Goal: Task Accomplishment & Management: Manage account settings

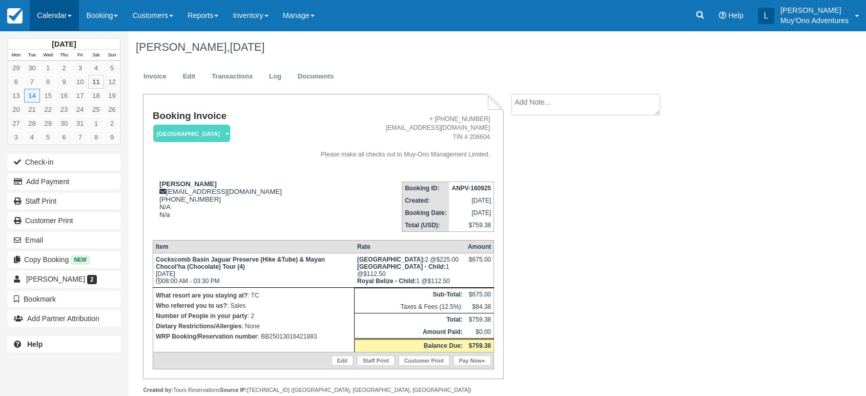
click at [74, 15] on link "Calendar" at bounding box center [54, 15] width 49 height 31
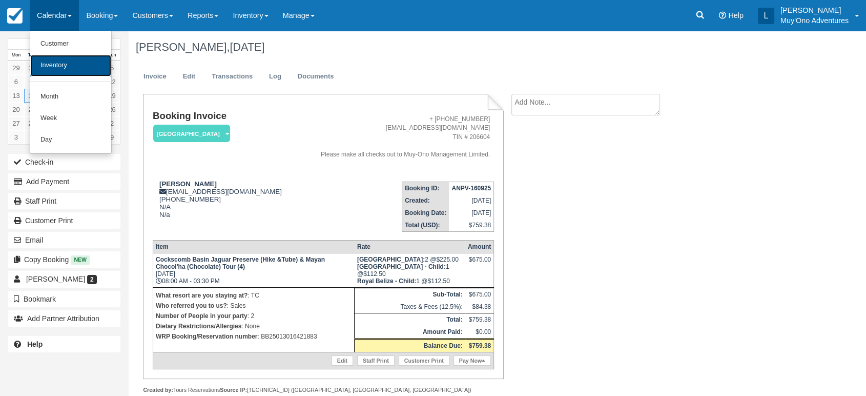
click at [67, 66] on link "Inventory" at bounding box center [70, 66] width 81 height 22
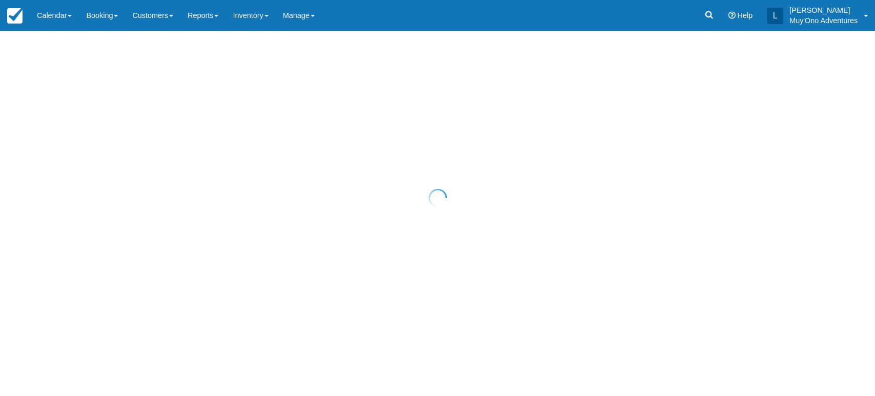
drag, startPoint x: 396, startPoint y: 230, endPoint x: 480, endPoint y: 89, distance: 164.1
click at [480, 89] on div at bounding box center [437, 198] width 875 height 396
click at [71, 12] on div at bounding box center [437, 198] width 875 height 396
click at [66, 13] on div at bounding box center [437, 198] width 875 height 396
click at [66, 18] on div at bounding box center [437, 198] width 875 height 396
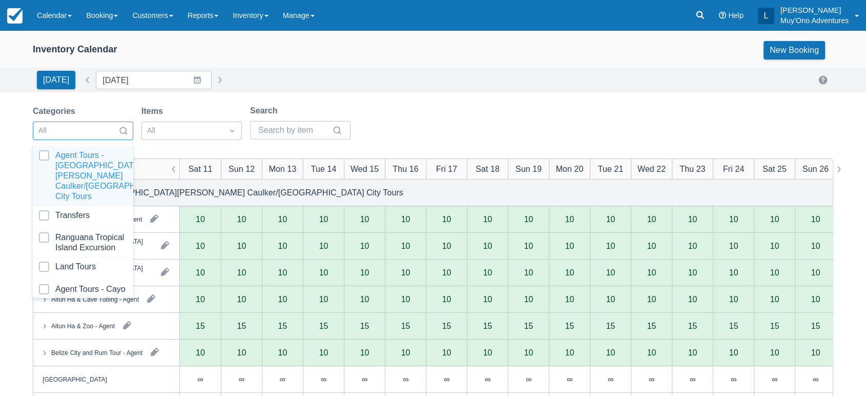
click at [110, 126] on div "All" at bounding box center [73, 131] width 81 height 16
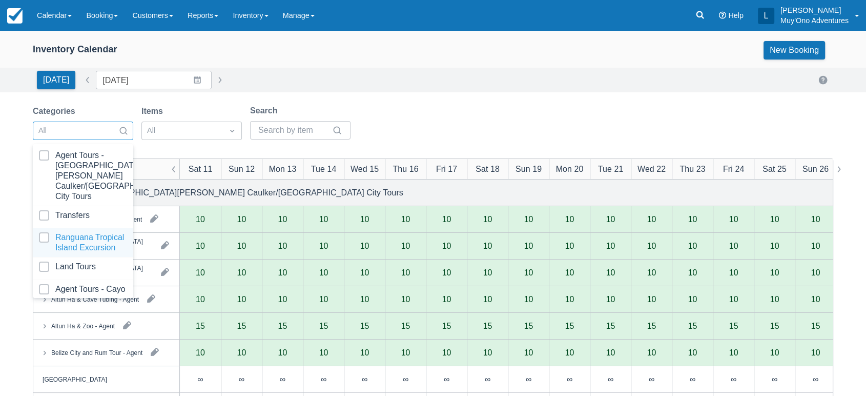
scroll to position [102, 0]
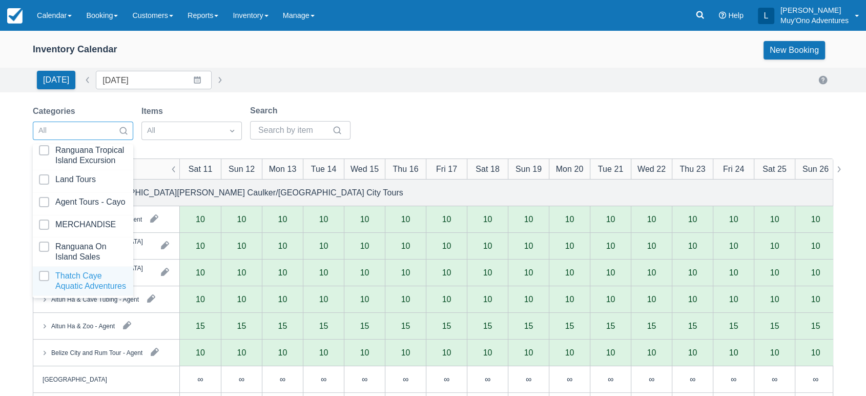
click at [72, 271] on div at bounding box center [83, 281] width 88 height 21
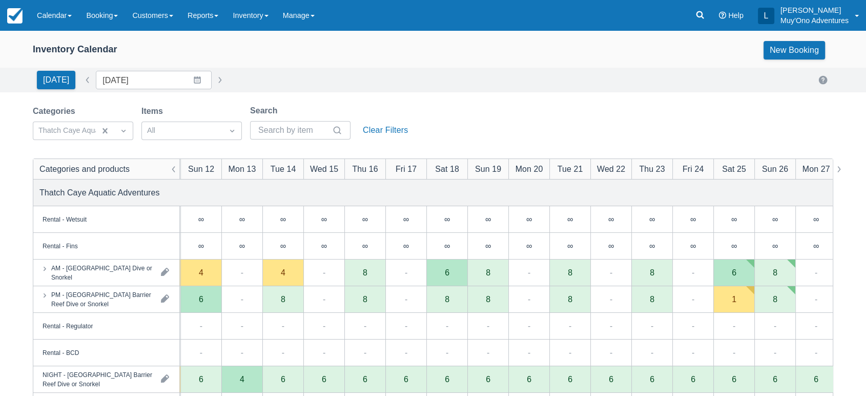
click at [300, 63] on div "Inventory Calendar New Booking" at bounding box center [433, 52] width 866 height 31
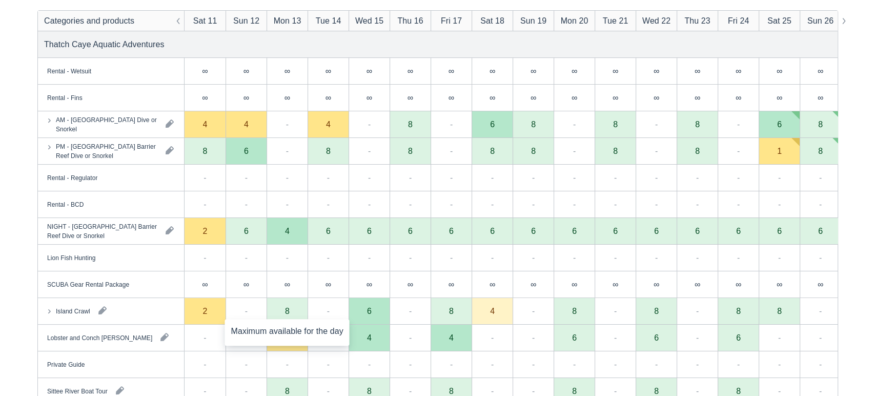
scroll to position [136, 0]
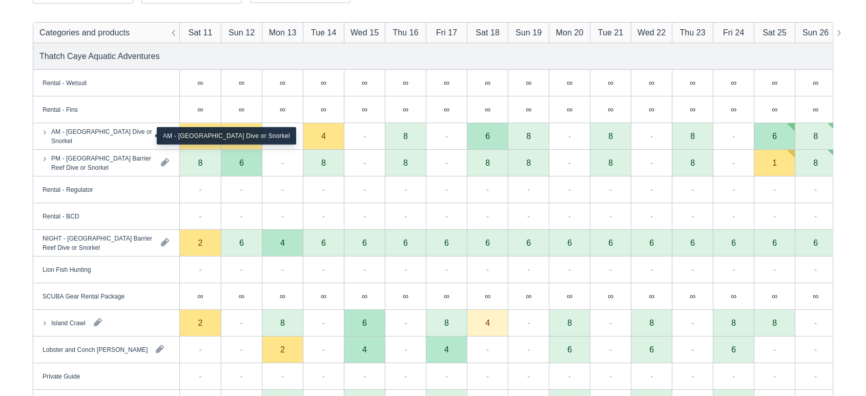
click at [131, 137] on div "AM - Belize Barrier Reef Dive or Snorkel" at bounding box center [101, 136] width 101 height 18
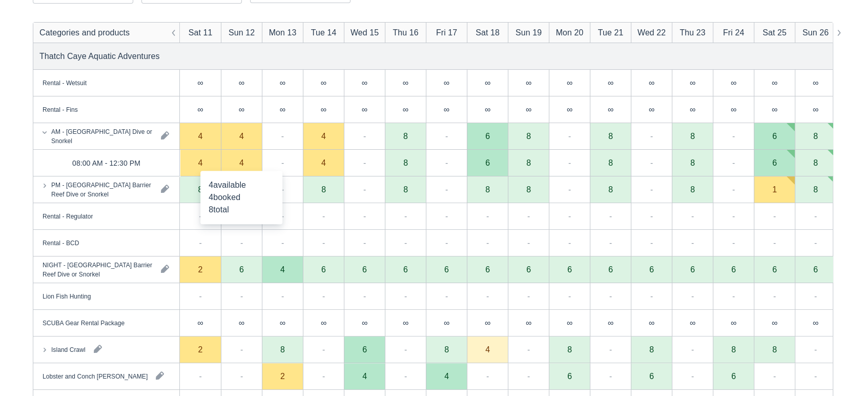
click at [250, 167] on div "4" at bounding box center [241, 163] width 41 height 27
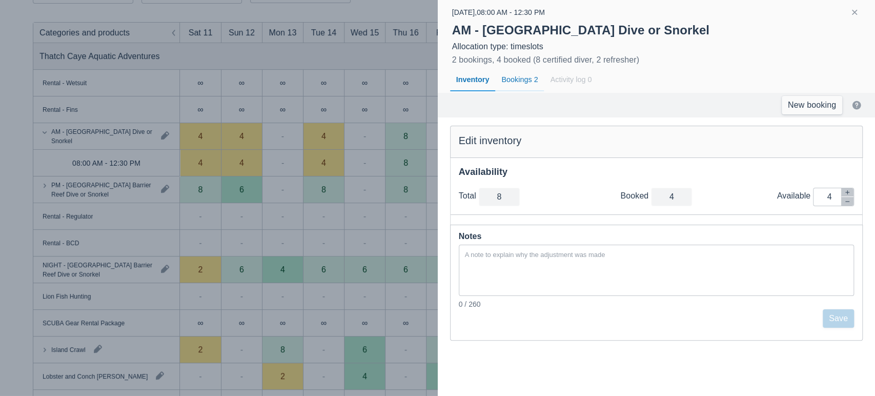
click at [516, 81] on div "Bookings 2" at bounding box center [519, 80] width 49 height 24
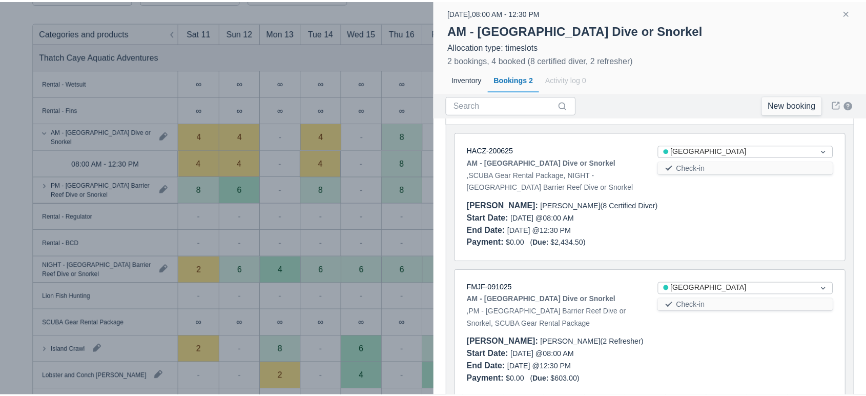
scroll to position [94, 0]
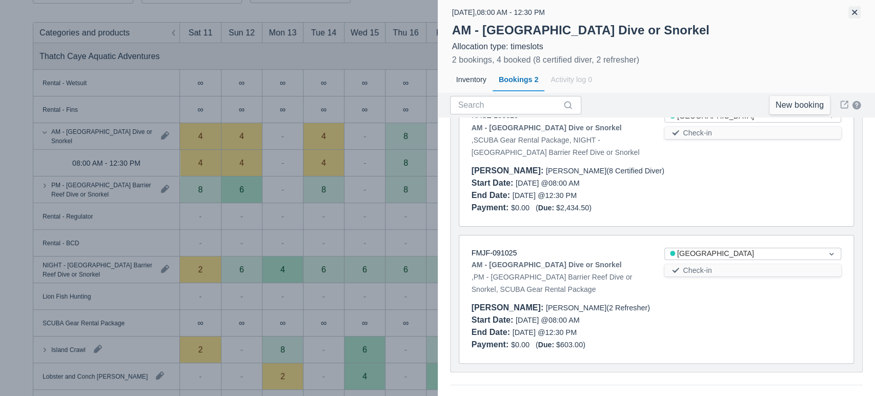
click at [853, 14] on button "button" at bounding box center [854, 12] width 12 height 12
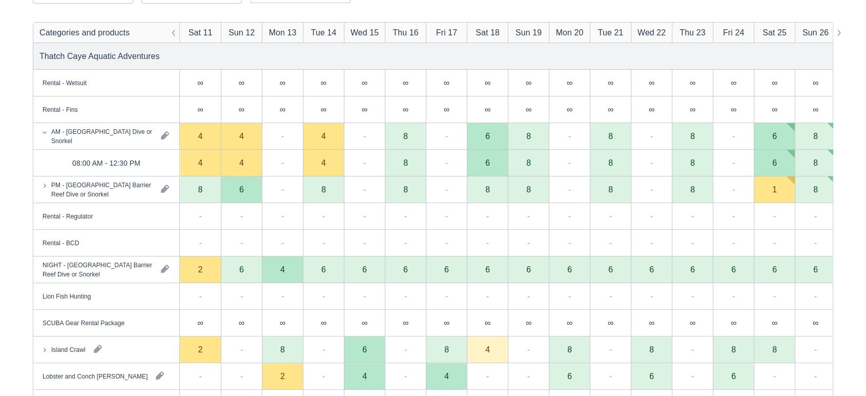
scroll to position [257, 0]
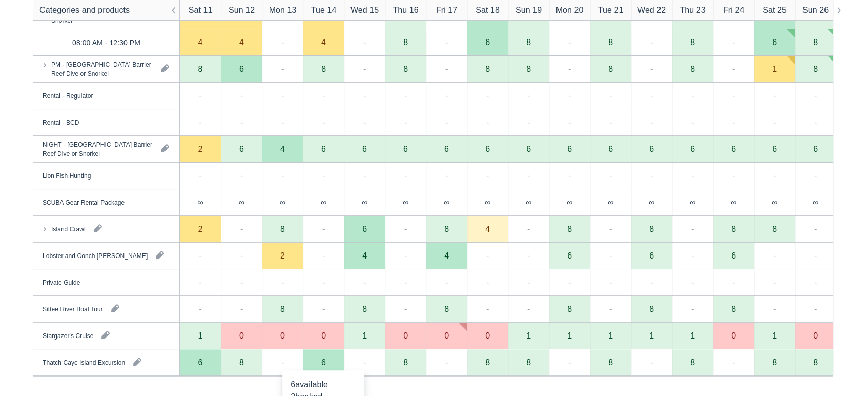
click at [320, 367] on div "6" at bounding box center [323, 362] width 41 height 27
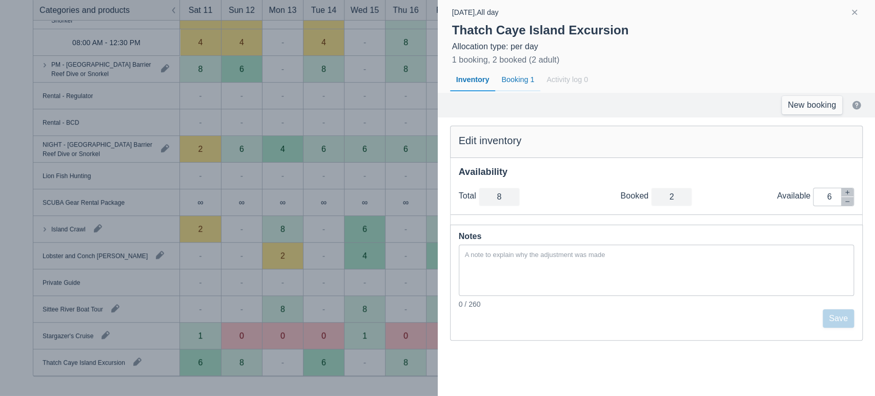
click at [521, 78] on div "Booking 1" at bounding box center [517, 80] width 45 height 24
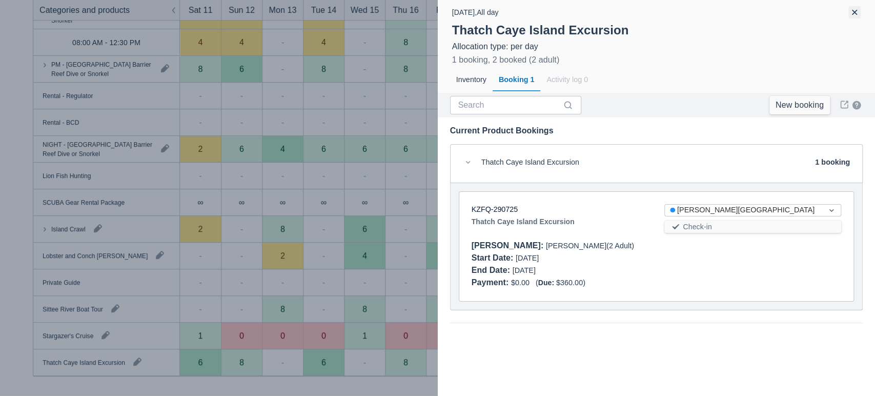
click at [852, 12] on button "button" at bounding box center [854, 12] width 12 height 12
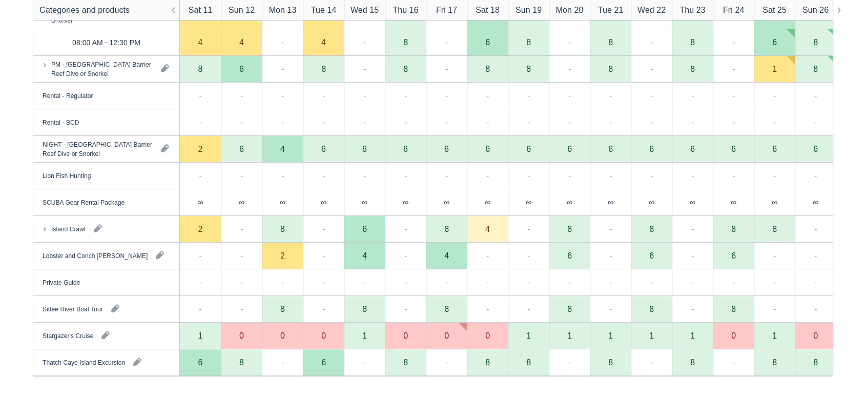
scroll to position [0, 0]
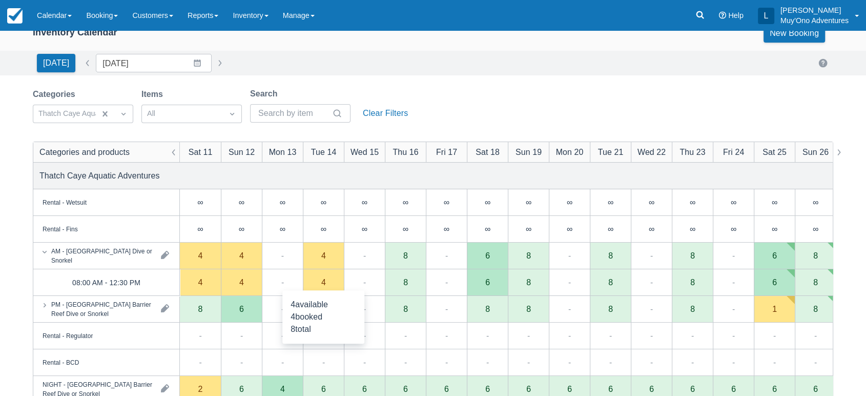
click at [326, 284] on div "4" at bounding box center [323, 282] width 41 height 27
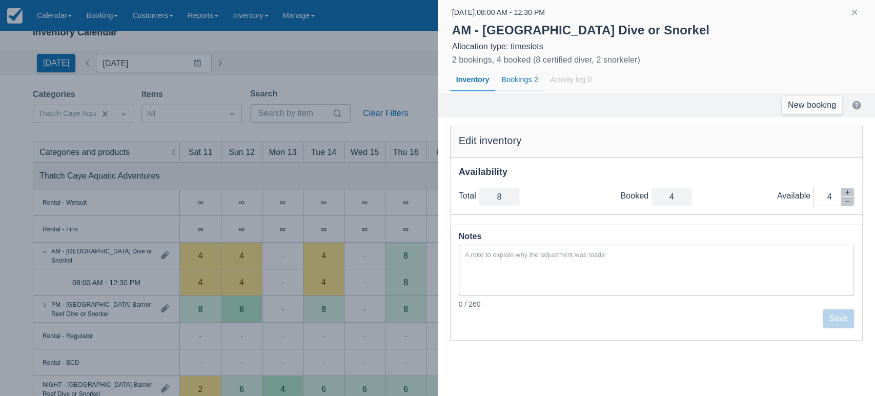
click at [524, 78] on div "Bookings 2" at bounding box center [519, 80] width 49 height 24
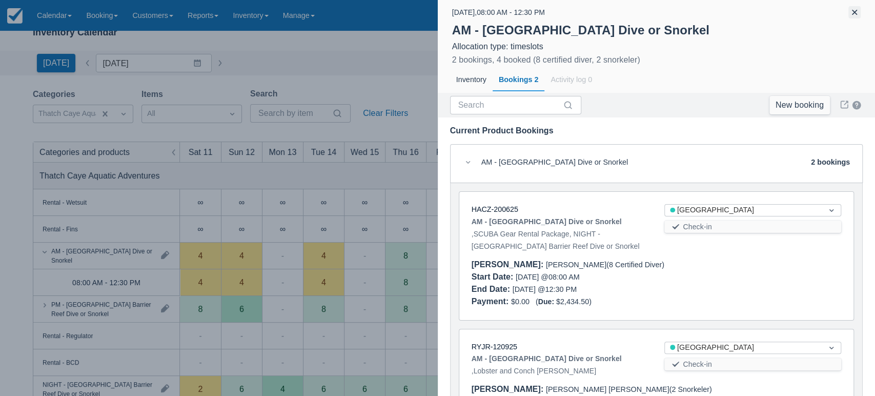
click at [853, 14] on button "button" at bounding box center [854, 12] width 12 height 12
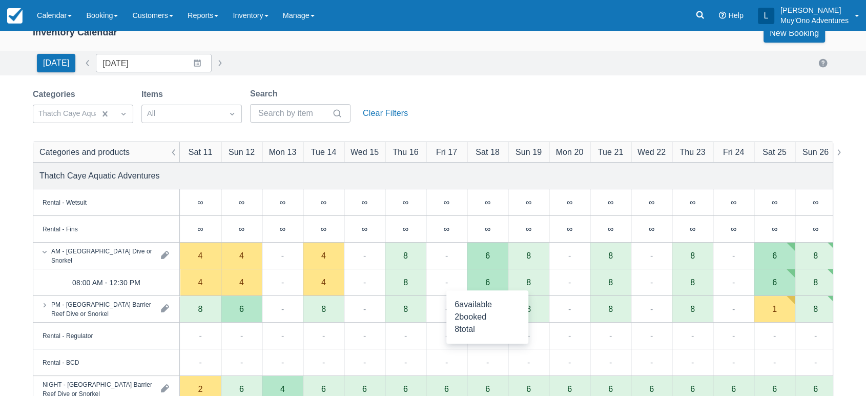
click at [491, 288] on div "6" at bounding box center [487, 282] width 41 height 27
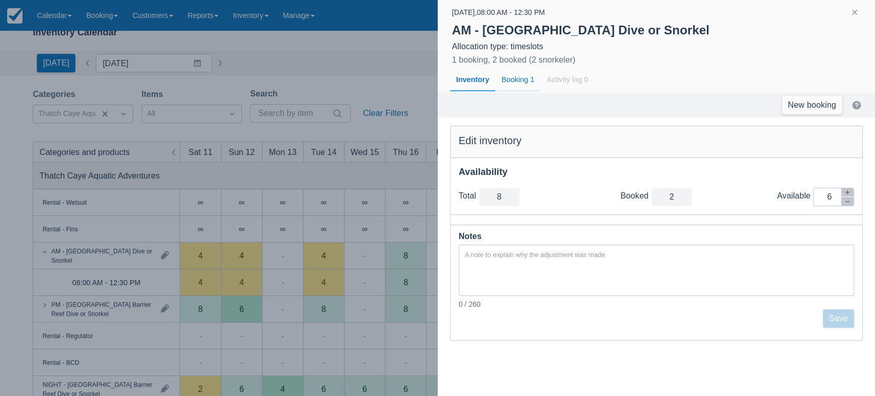
click at [514, 81] on div "Booking 1" at bounding box center [517, 80] width 45 height 24
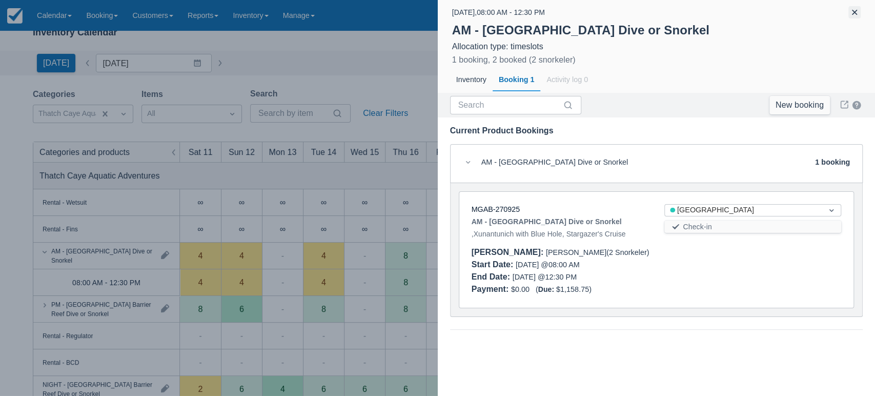
click at [851, 13] on button "button" at bounding box center [854, 12] width 12 height 12
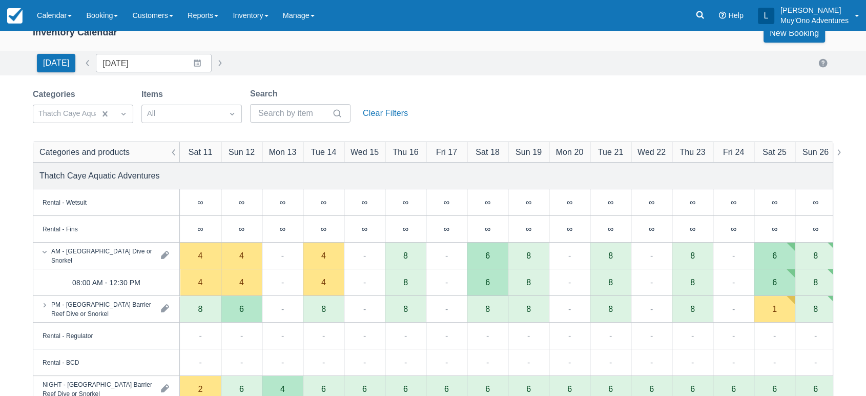
drag, startPoint x: 851, startPoint y: 13, endPoint x: 685, endPoint y: 205, distance: 254.0
click at [685, 205] on body "Menu Calendar Customer Inventory Month Week Day Booking Daily Manifest Daily Li…" at bounding box center [433, 181] width 866 height 396
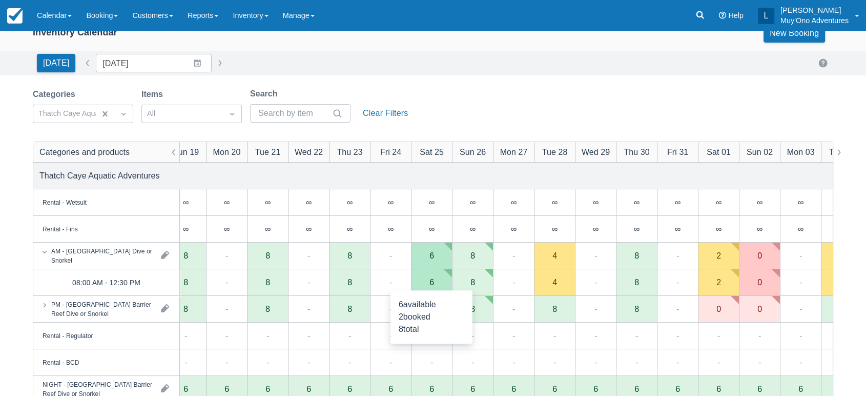
click at [443, 287] on div "6" at bounding box center [431, 282] width 41 height 27
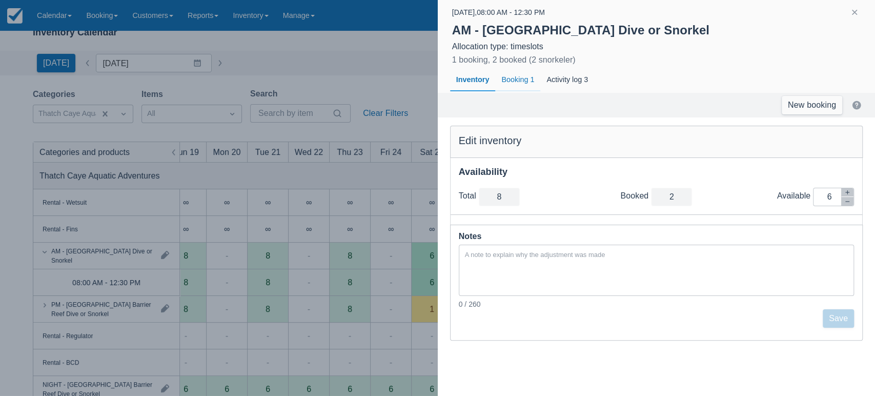
click at [526, 79] on div "Booking 1" at bounding box center [517, 80] width 45 height 24
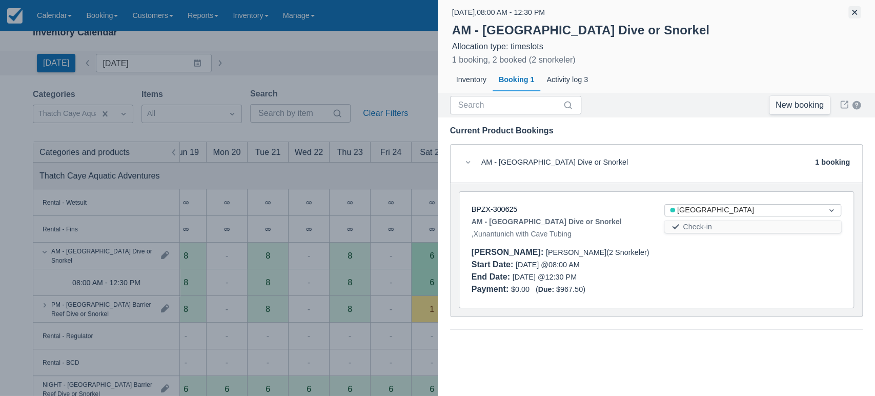
click at [857, 11] on button "button" at bounding box center [854, 12] width 12 height 12
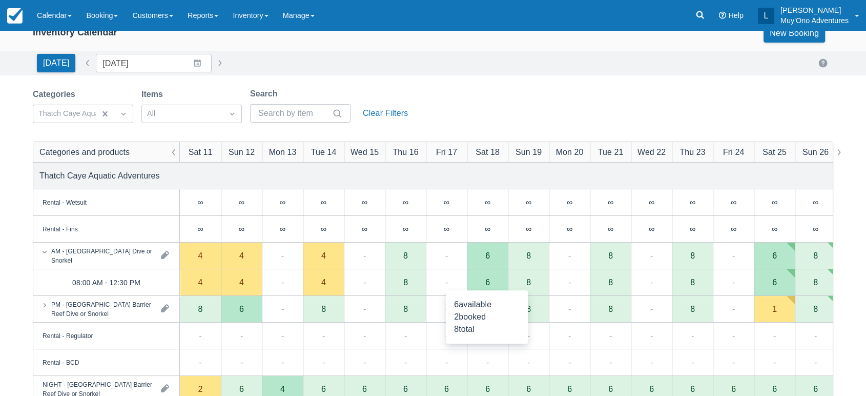
click at [500, 289] on div "6" at bounding box center [487, 282] width 41 height 27
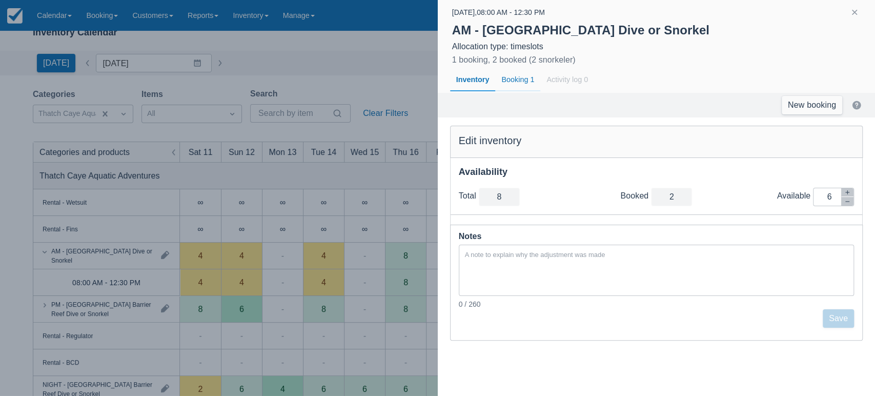
click at [513, 78] on div "Booking 1" at bounding box center [517, 80] width 45 height 24
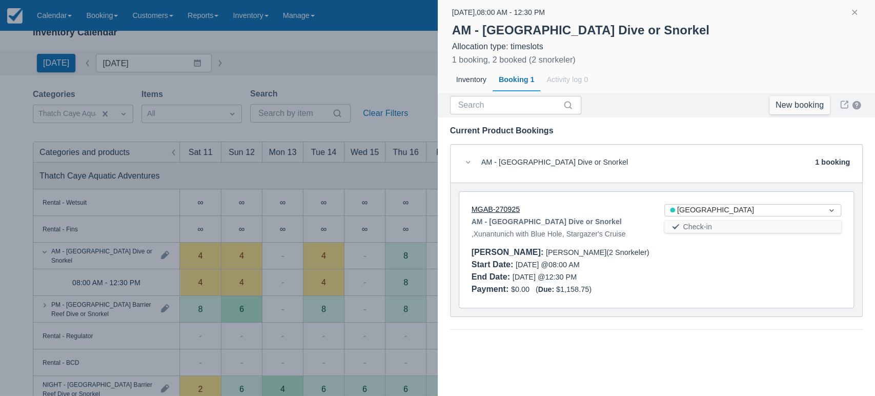
click at [503, 207] on link "MGAB-270925" at bounding box center [496, 209] width 48 height 8
click at [852, 7] on button "button" at bounding box center [854, 12] width 12 height 12
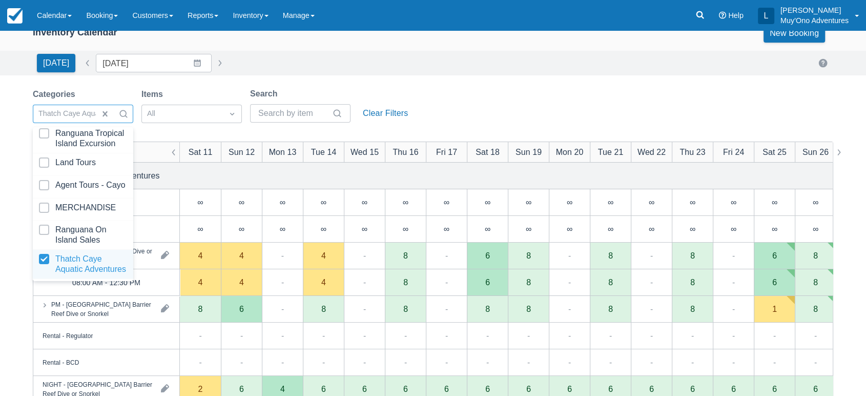
click at [53, 254] on div at bounding box center [83, 264] width 88 height 21
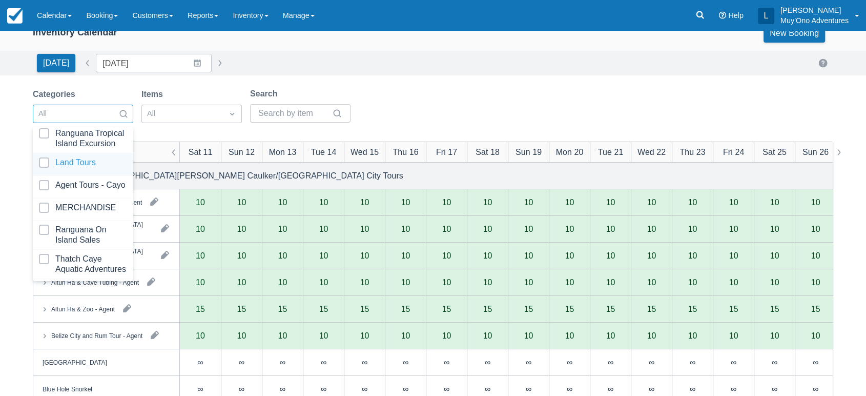
click at [56, 157] on div at bounding box center [83, 164] width 88 height 14
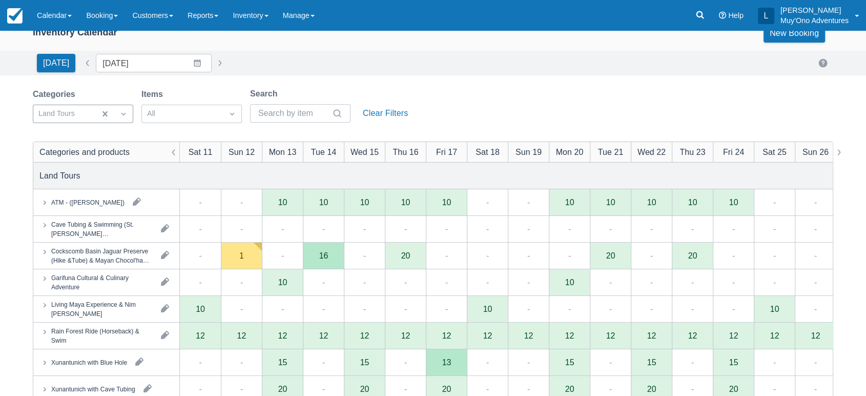
click at [437, 88] on div "Categories Land Tours Items All Search Clear Filters" at bounding box center [433, 109] width 801 height 42
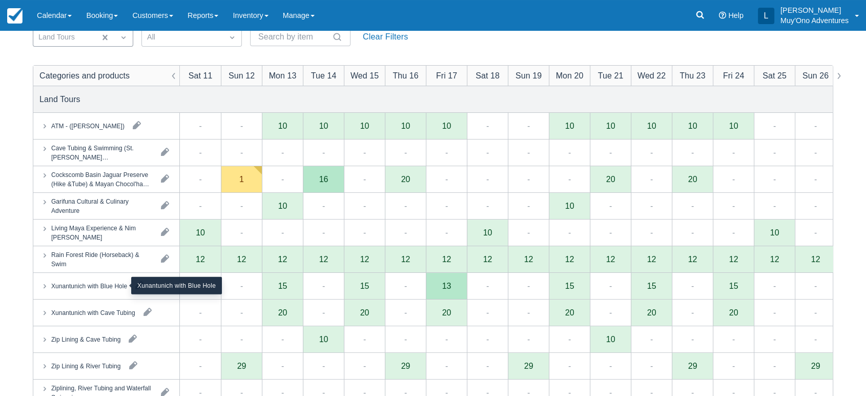
click at [71, 287] on div "Xunantunich with Blue Hole" at bounding box center [89, 285] width 76 height 9
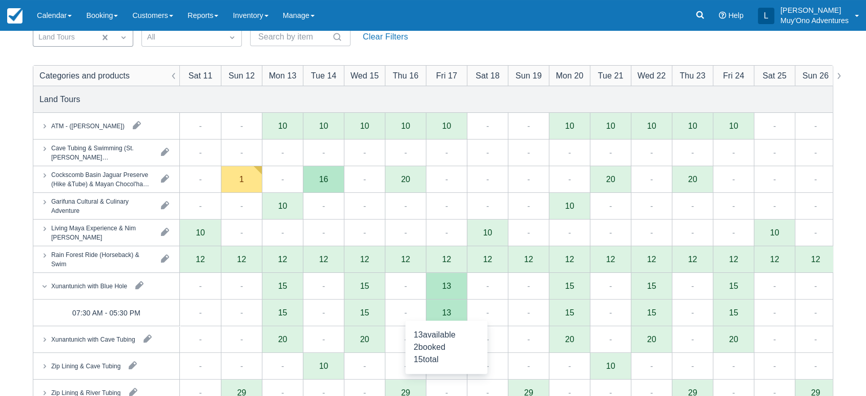
click at [439, 316] on div "13" at bounding box center [446, 312] width 41 height 27
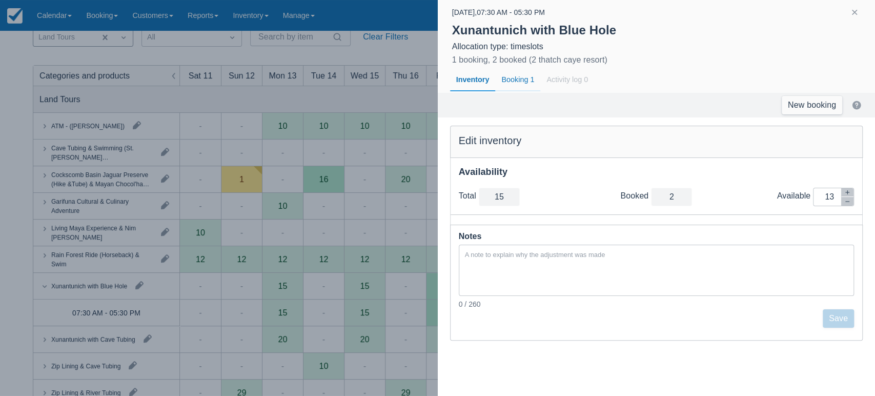
click at [513, 75] on div "Booking 1" at bounding box center [517, 80] width 45 height 24
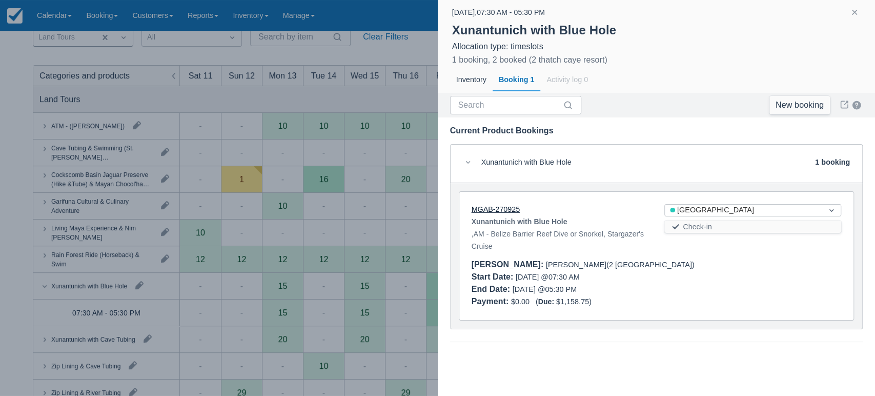
click at [500, 206] on link "MGAB-270925" at bounding box center [496, 209] width 48 height 8
click at [854, 16] on button "button" at bounding box center [854, 12] width 12 height 12
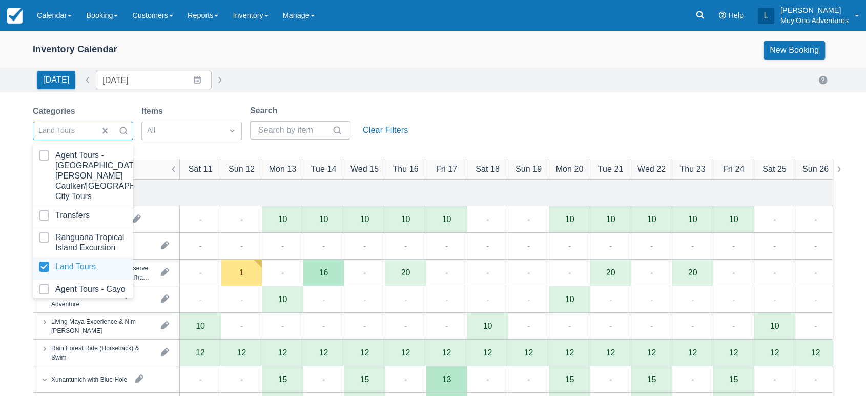
click at [63, 268] on div at bounding box center [83, 268] width 88 height 14
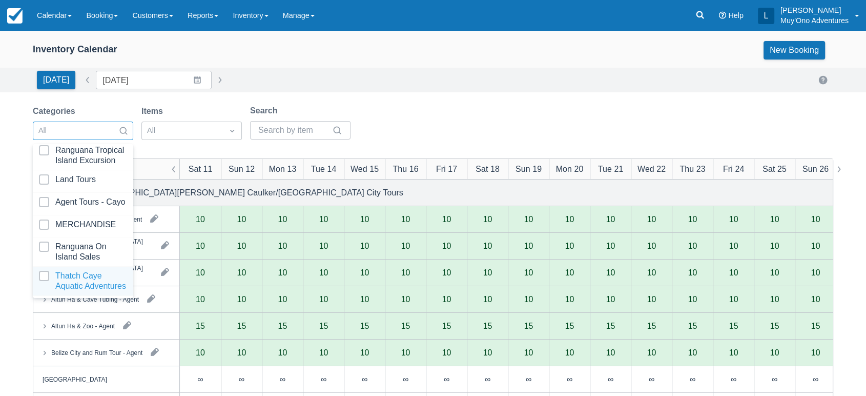
click at [50, 271] on div at bounding box center [83, 281] width 88 height 21
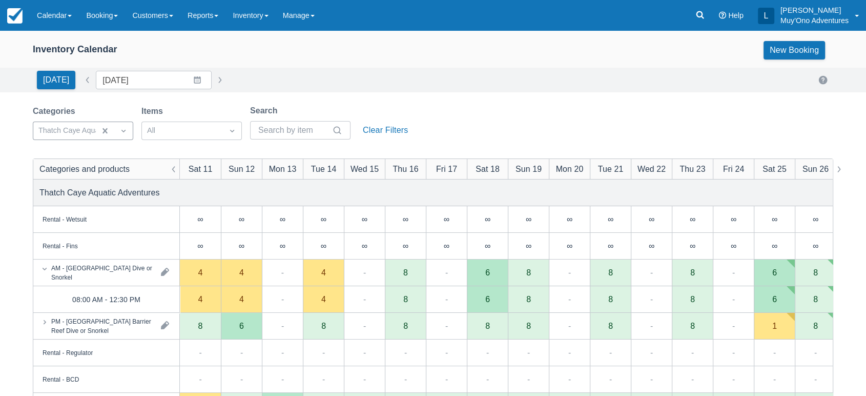
click at [616, 129] on div "Categories Thatch Caye Aquatic Adventures Items All Search Clear Filters" at bounding box center [433, 126] width 801 height 42
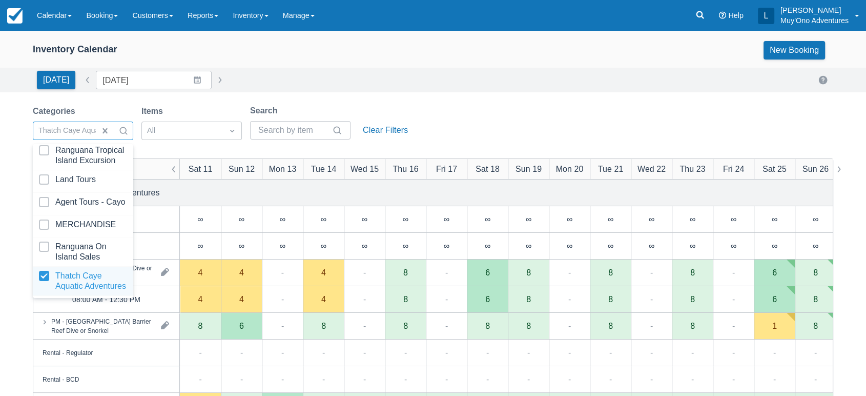
click at [56, 271] on div at bounding box center [83, 281] width 88 height 21
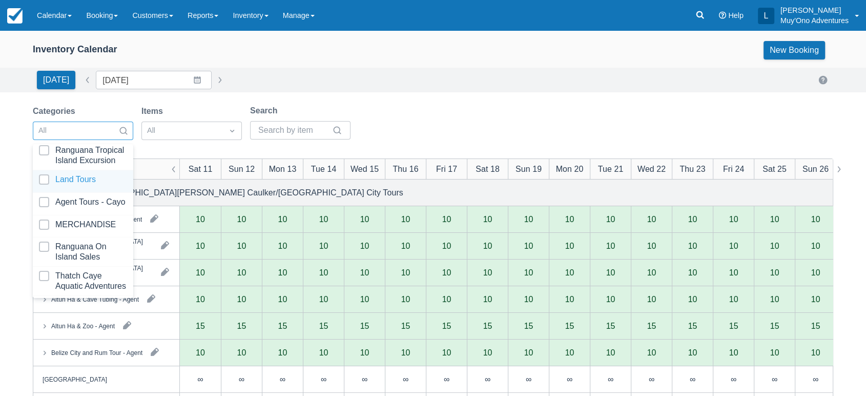
click at [74, 175] on div "Land Tours" at bounding box center [83, 181] width 100 height 23
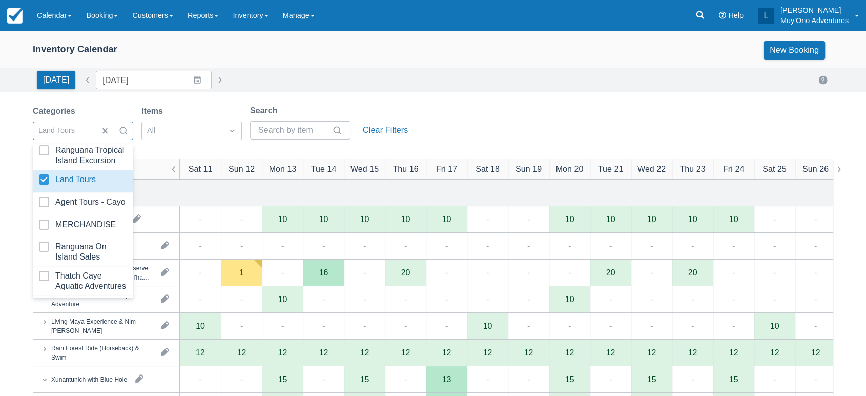
click at [447, 110] on div "Categories option Land Tours, selected. option Land Tours focused, 4 of 8. 8 re…" at bounding box center [433, 126] width 801 height 42
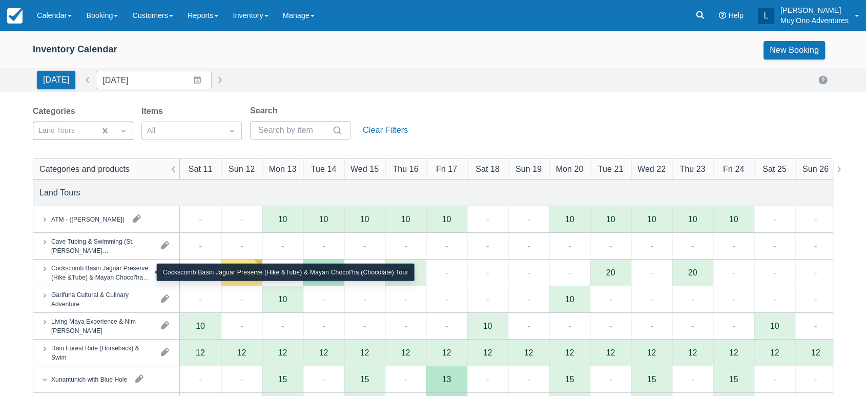
click at [142, 274] on div "Cockscomb Basin Jaguar Preserve (Hike &Tube) & Mayan Chocol'ha (Chocolate) Tour" at bounding box center [101, 272] width 101 height 18
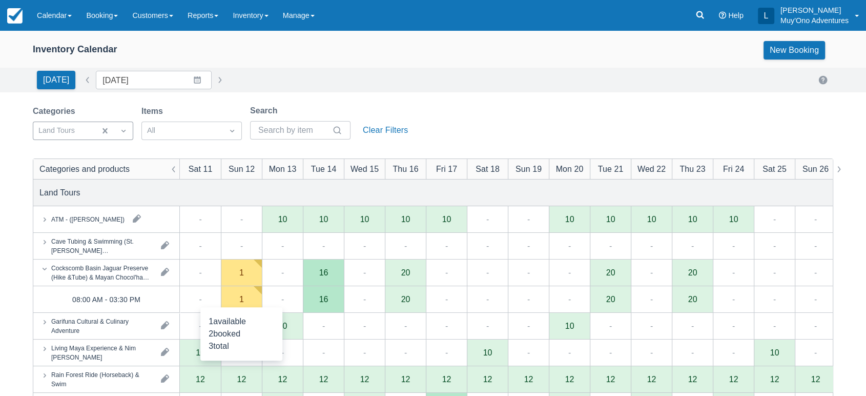
click at [234, 294] on div "1" at bounding box center [241, 299] width 41 height 27
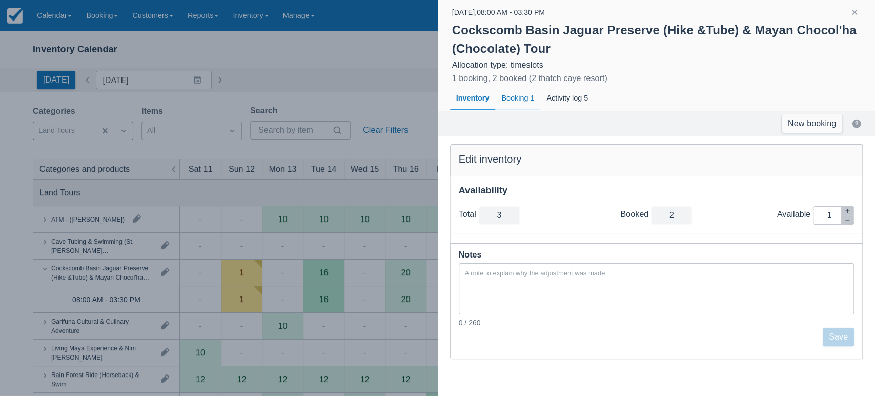
click at [515, 98] on div "Booking 1" at bounding box center [517, 99] width 45 height 24
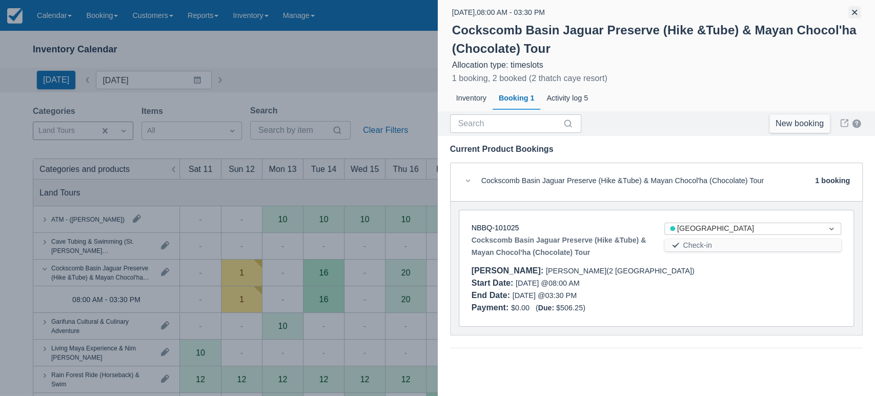
click at [854, 16] on button "button" at bounding box center [854, 12] width 12 height 12
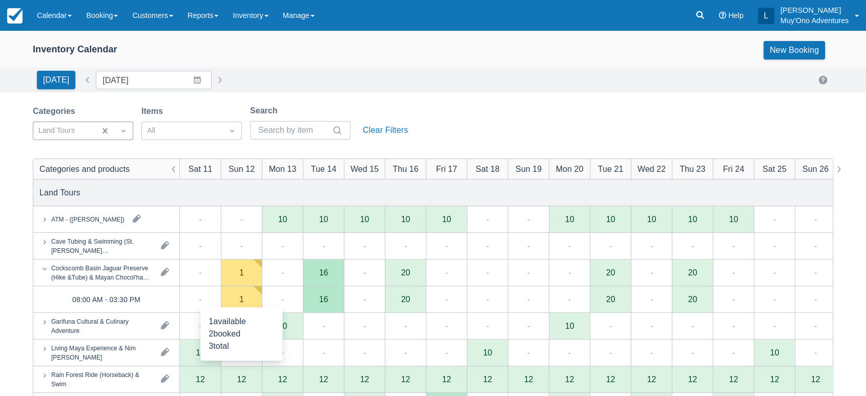
click at [230, 296] on div "1" at bounding box center [241, 299] width 41 height 27
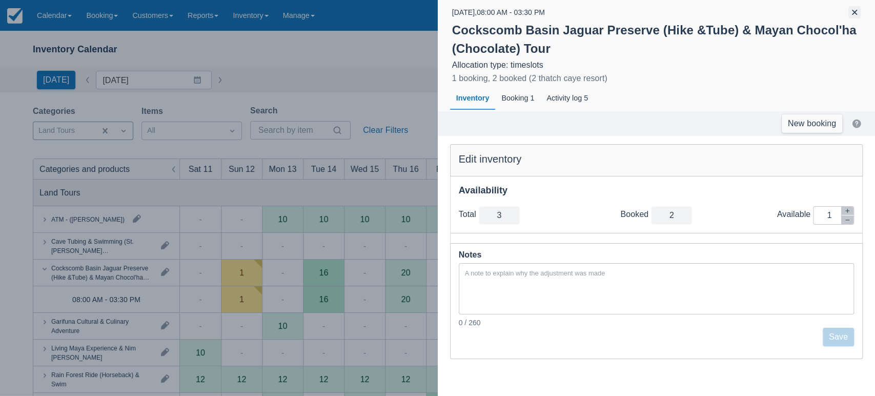
click at [856, 13] on button "button" at bounding box center [854, 12] width 12 height 12
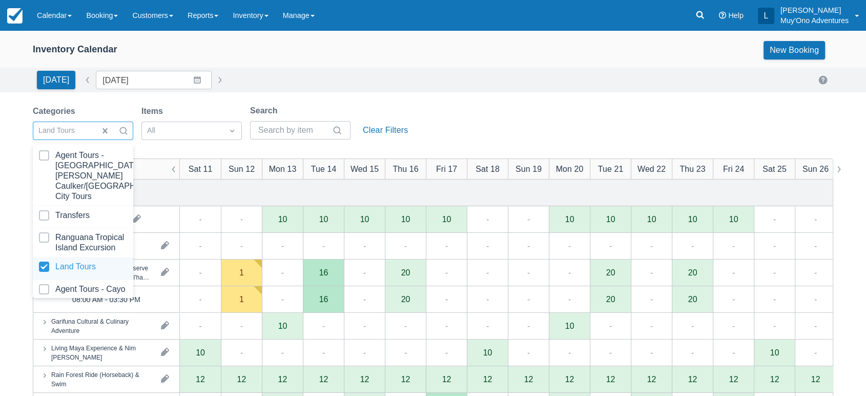
click at [67, 269] on div at bounding box center [83, 268] width 88 height 14
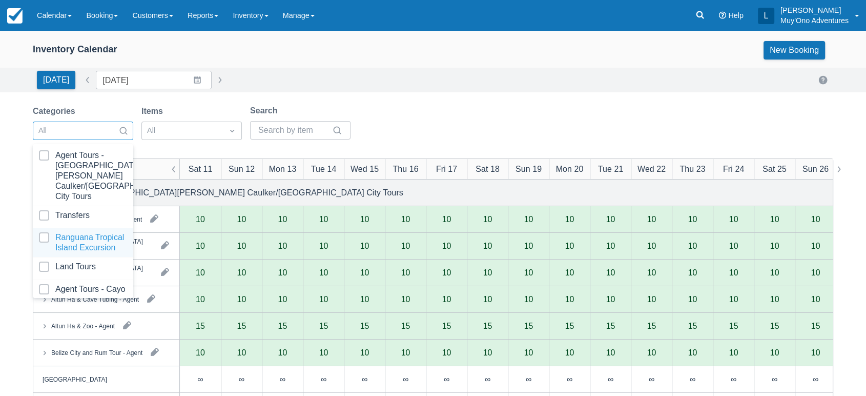
scroll to position [102, 0]
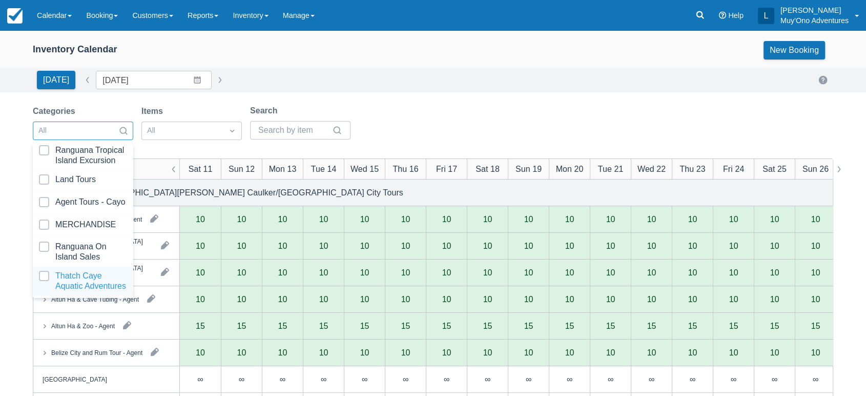
click at [76, 271] on div at bounding box center [83, 281] width 88 height 21
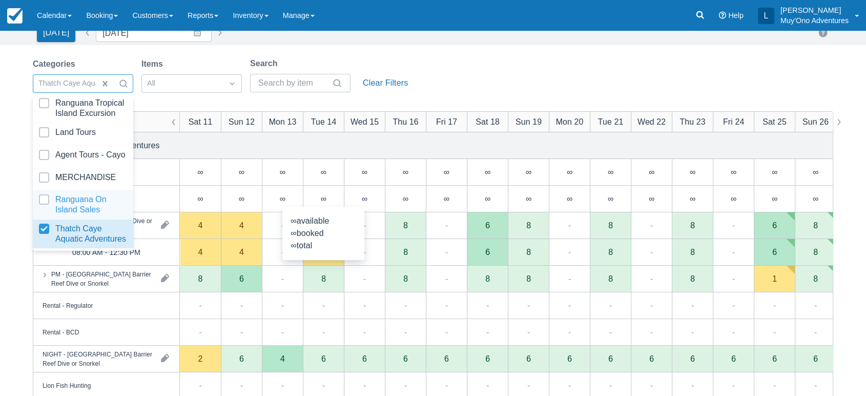
scroll to position [50, 0]
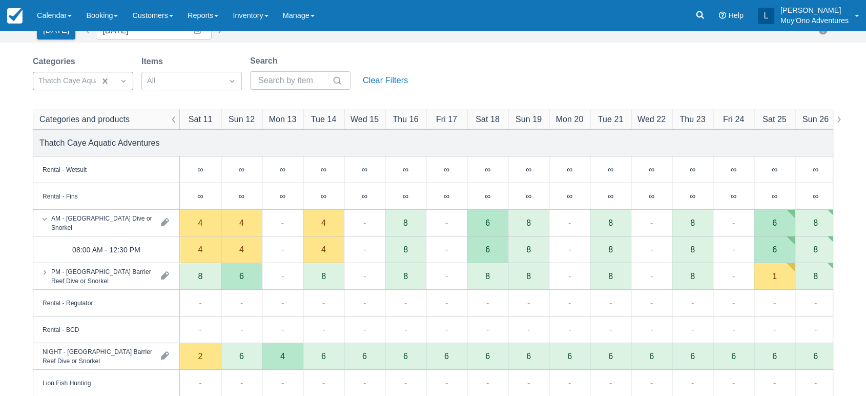
click at [451, 69] on div "Categories Thatch Caye Aquatic Adventures Items All Search Clear Filters" at bounding box center [433, 76] width 801 height 42
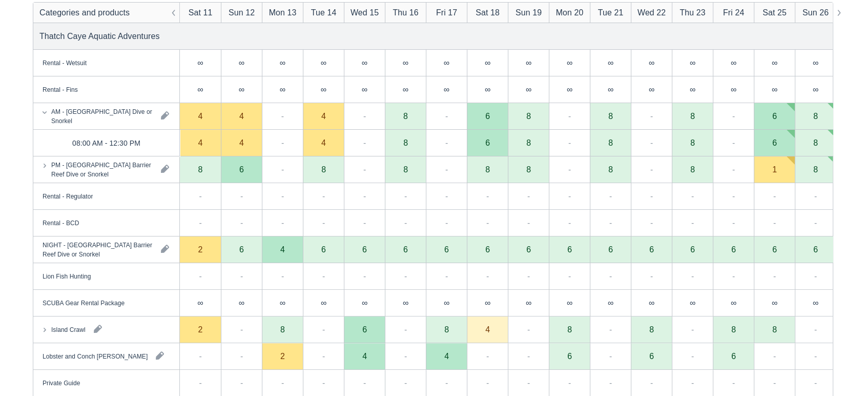
scroll to position [162, 0]
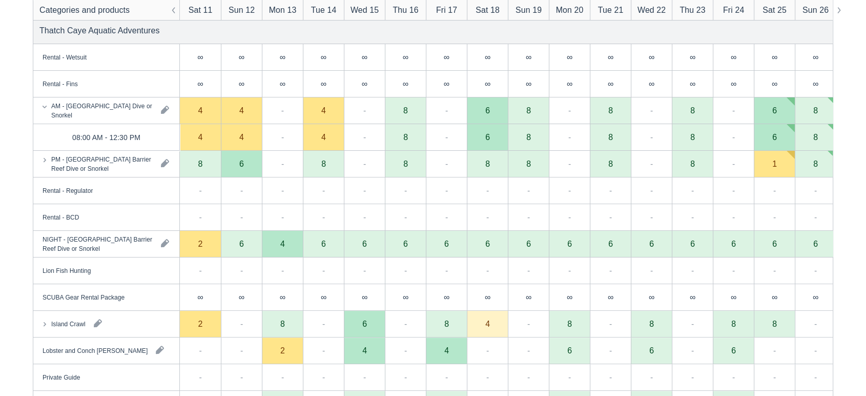
click at [153, 331] on div "Island Crawl" at bounding box center [106, 324] width 146 height 26
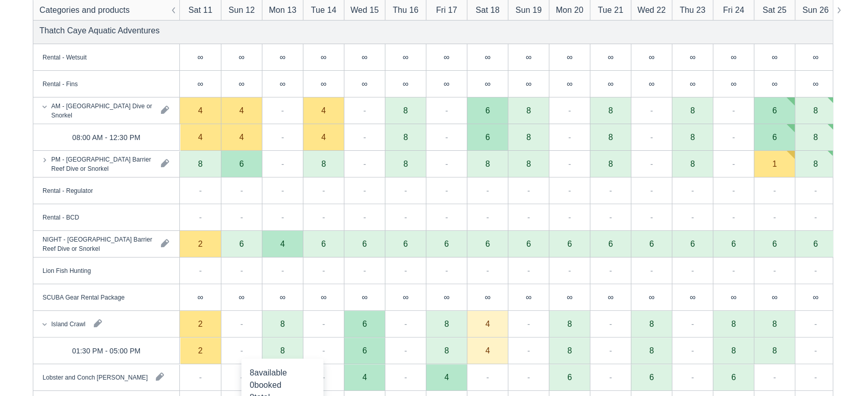
click at [277, 350] on div "8" at bounding box center [282, 350] width 41 height 27
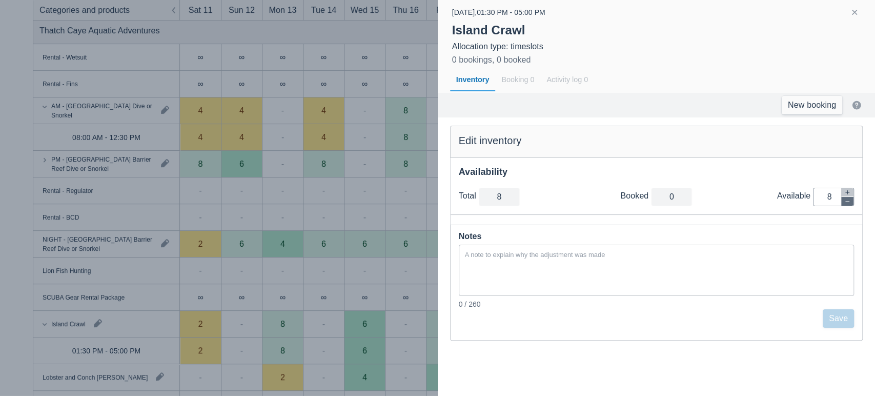
click at [850, 202] on icon "button" at bounding box center [847, 201] width 6 height 6
type input "7"
click at [850, 202] on icon "button" at bounding box center [847, 201] width 6 height 6
type input "6"
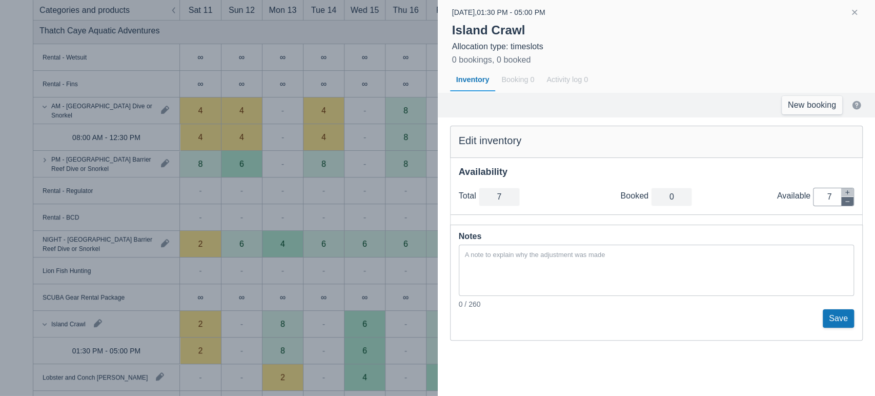
type input "6"
click at [850, 202] on icon "button" at bounding box center [847, 201] width 6 height 6
type input "5"
click at [850, 202] on icon "button" at bounding box center [847, 201] width 6 height 6
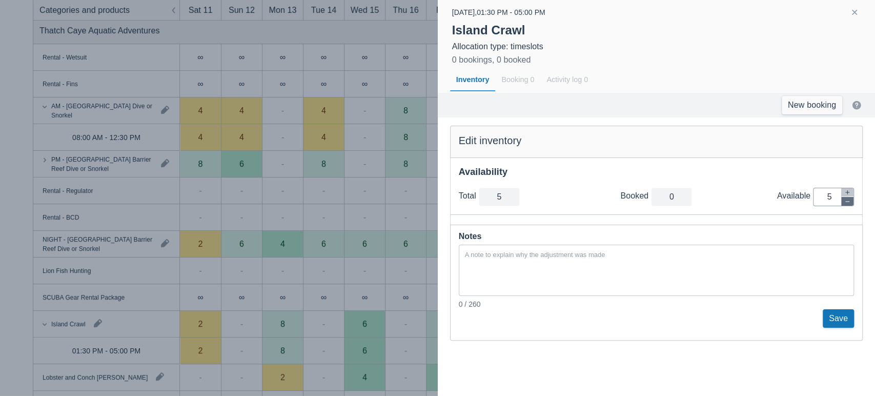
type input "4"
click at [850, 202] on icon "button" at bounding box center [847, 201] width 6 height 6
type input "3"
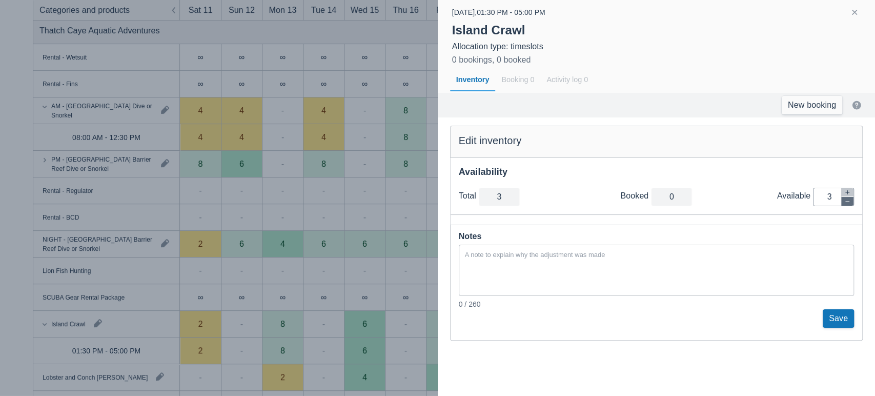
click at [850, 202] on icon "button" at bounding box center [847, 201] width 6 height 6
type input "2"
click at [850, 202] on icon "button" at bounding box center [847, 201] width 6 height 6
type input "1"
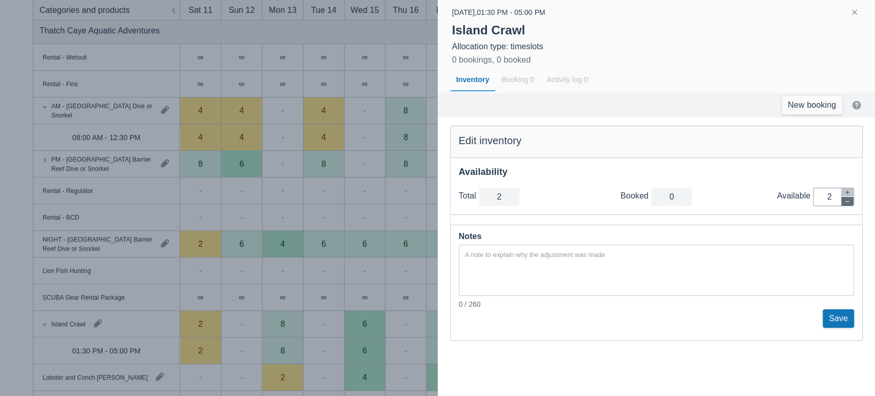
type input "1"
click at [850, 202] on icon "button" at bounding box center [847, 201] width 6 height 6
type input "0"
click at [845, 314] on button "Save" at bounding box center [838, 318] width 31 height 18
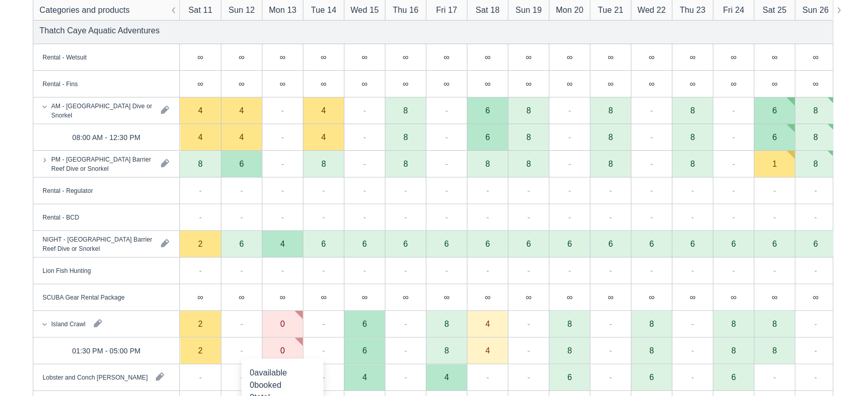
click at [287, 351] on div "0" at bounding box center [282, 350] width 41 height 27
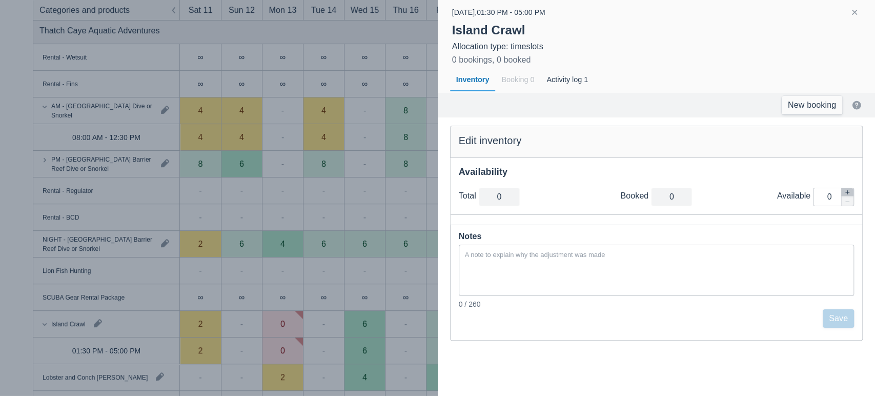
click at [283, 158] on div at bounding box center [437, 198] width 875 height 396
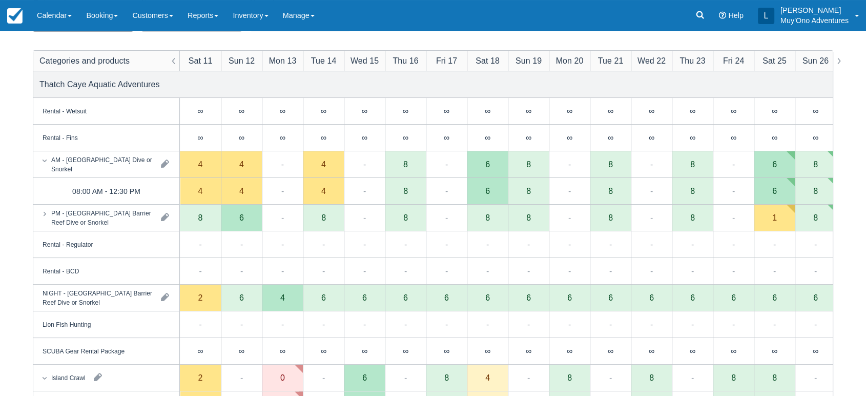
scroll to position [107, 0]
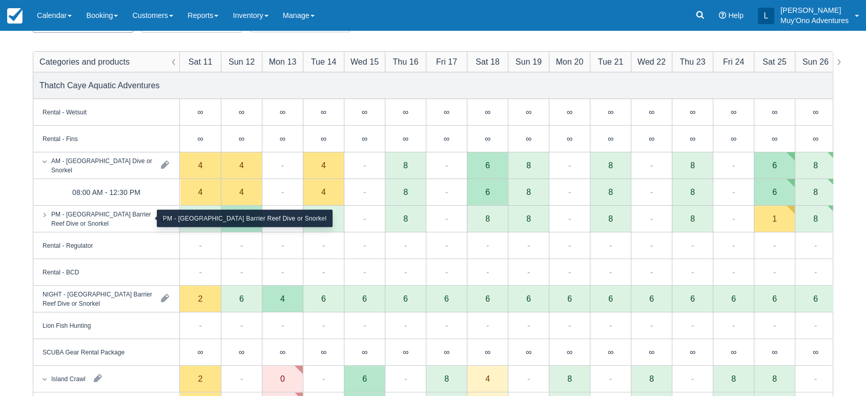
click at [99, 221] on div "PM - [GEOGRAPHIC_DATA] Barrier Reef Dive or Snorkel" at bounding box center [101, 218] width 101 height 18
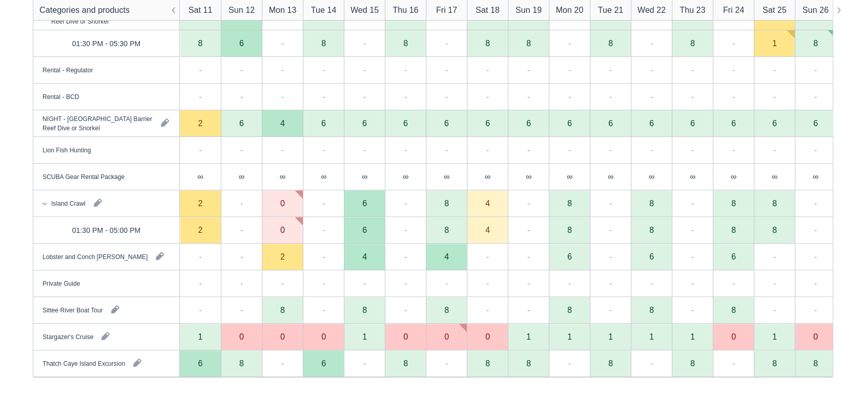
scroll to position [310, 0]
click at [293, 231] on div "0" at bounding box center [282, 229] width 41 height 27
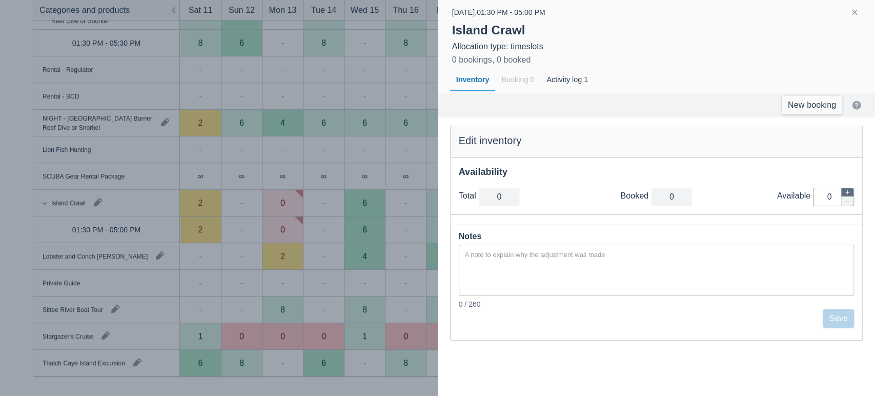
click at [848, 194] on icon "button" at bounding box center [847, 192] width 6 height 6
type input "1"
click at [848, 194] on icon "button" at bounding box center [847, 192] width 6 height 6
type input "2"
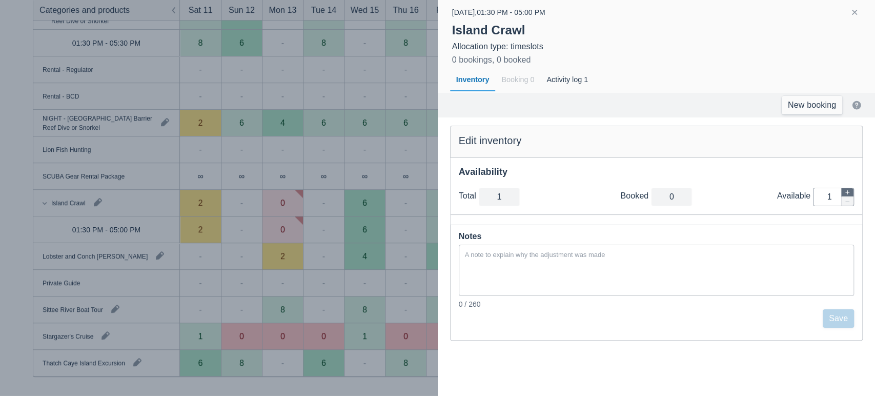
type input "2"
click at [848, 194] on icon "button" at bounding box center [847, 192] width 6 height 6
type input "3"
click at [848, 194] on icon "button" at bounding box center [847, 192] width 6 height 6
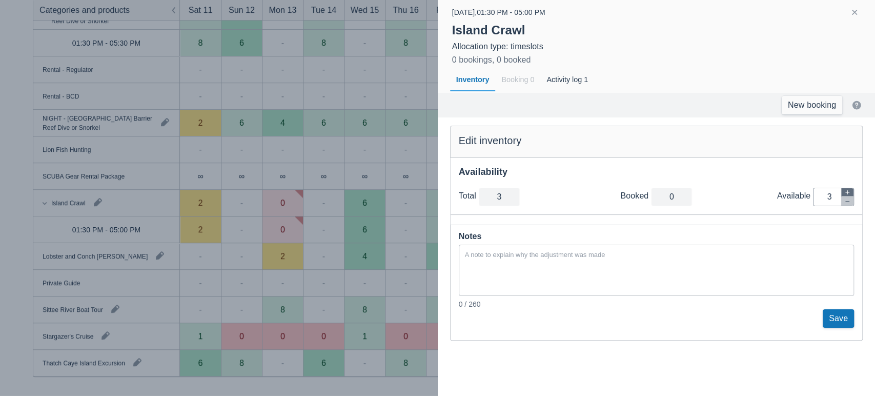
type input "4"
click at [848, 194] on icon "button" at bounding box center [847, 192] width 6 height 6
type input "5"
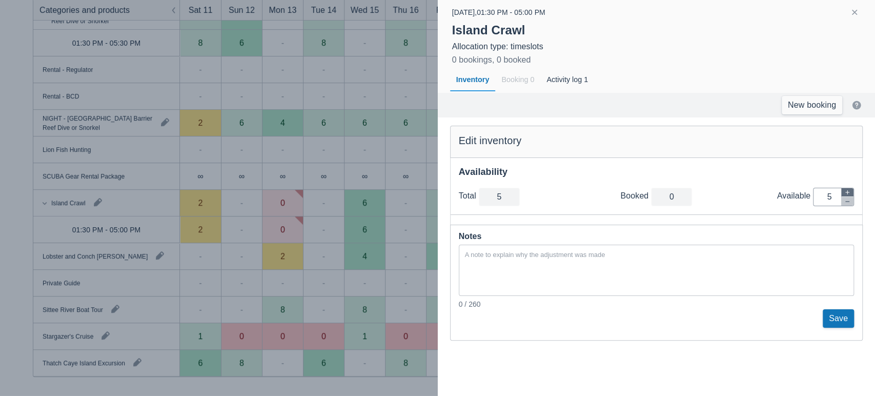
click at [848, 194] on icon "button" at bounding box center [847, 192] width 6 height 6
type input "6"
click at [848, 194] on icon "button" at bounding box center [847, 192] width 6 height 6
type input "7"
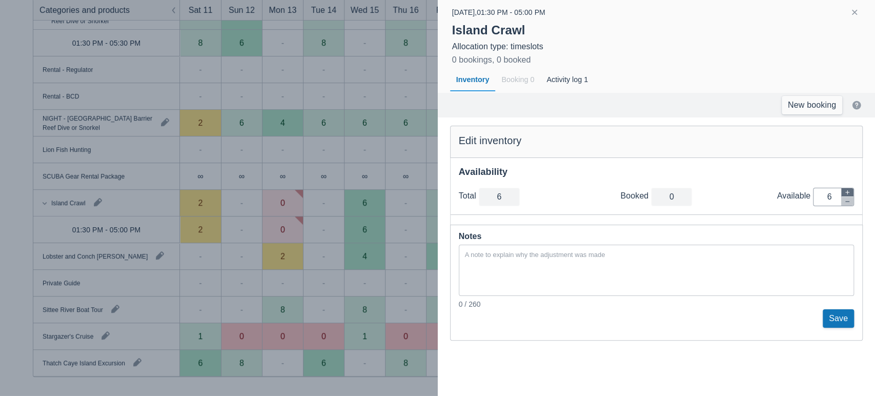
type input "7"
click at [848, 194] on icon "button" at bounding box center [847, 192] width 6 height 6
type input "8"
click at [848, 194] on icon "button" at bounding box center [847, 192] width 6 height 6
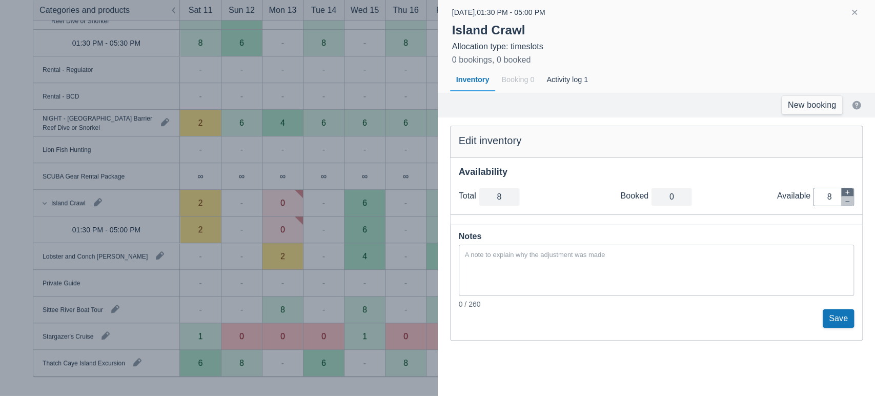
type input "9"
click at [848, 194] on icon "button" at bounding box center [847, 192] width 6 height 6
type input "10"
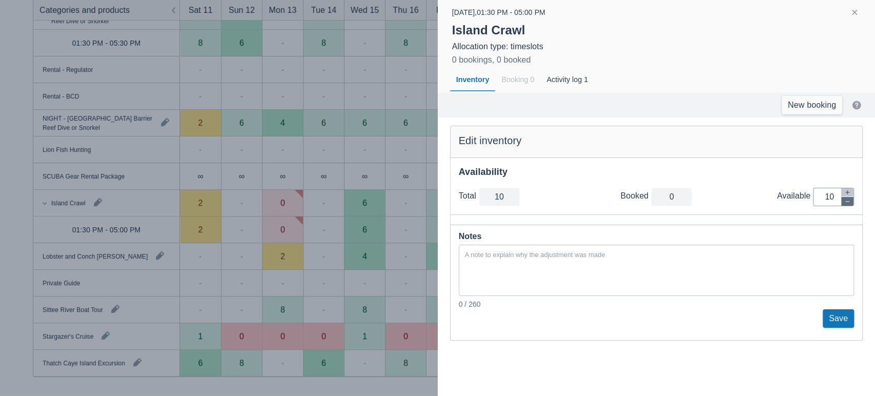
click at [849, 200] on icon "button" at bounding box center [847, 201] width 6 height 6
type input "9"
click at [849, 200] on icon "button" at bounding box center [847, 201] width 6 height 6
type input "8"
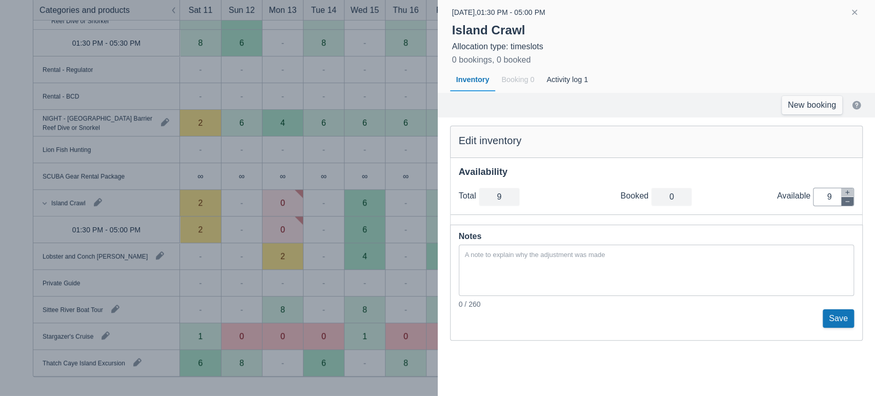
type input "8"
click at [840, 315] on button "Save" at bounding box center [838, 318] width 31 height 18
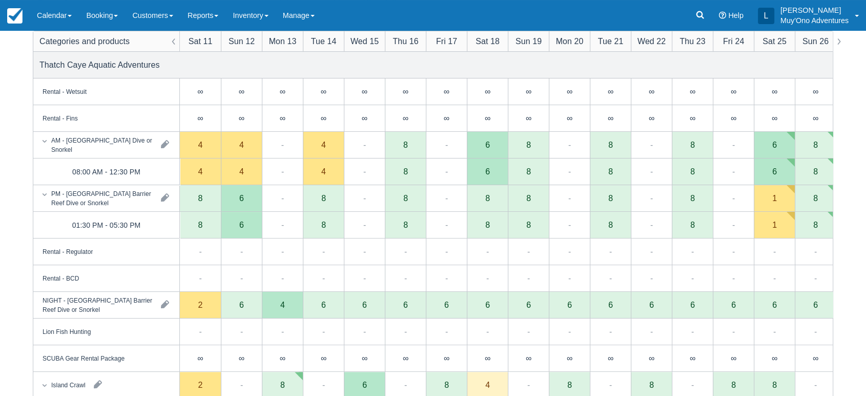
scroll to position [0, 420]
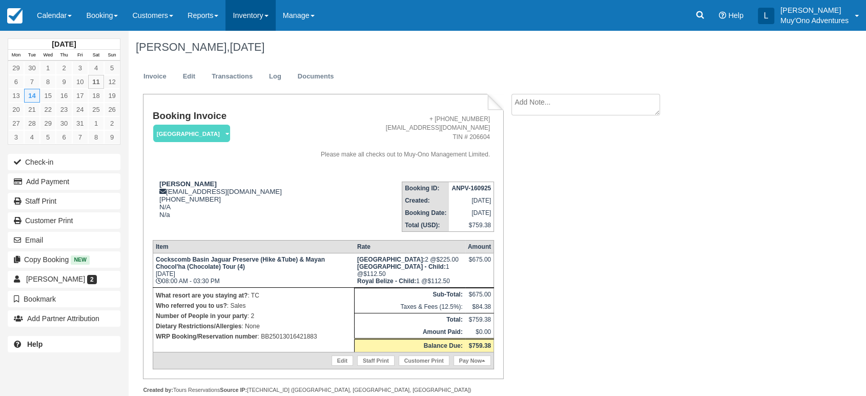
click at [268, 13] on link "Inventory" at bounding box center [251, 15] width 50 height 31
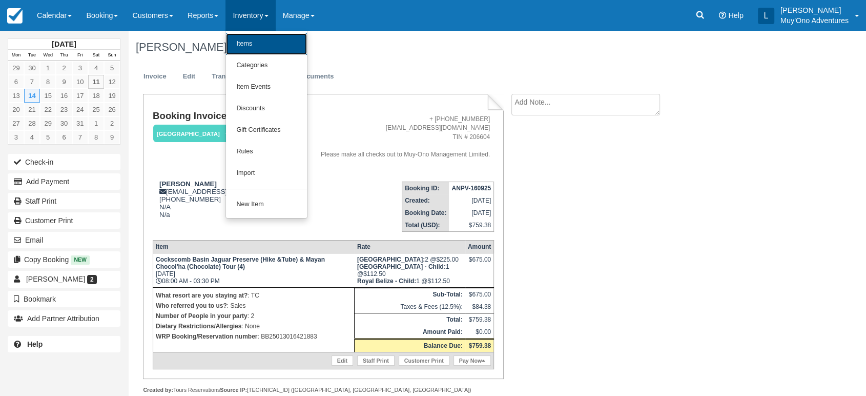
click at [249, 51] on link "Items" at bounding box center [266, 44] width 81 height 22
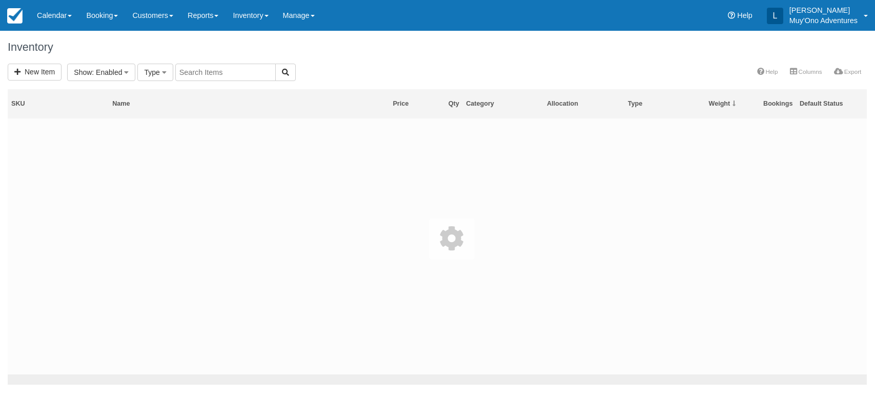
select select
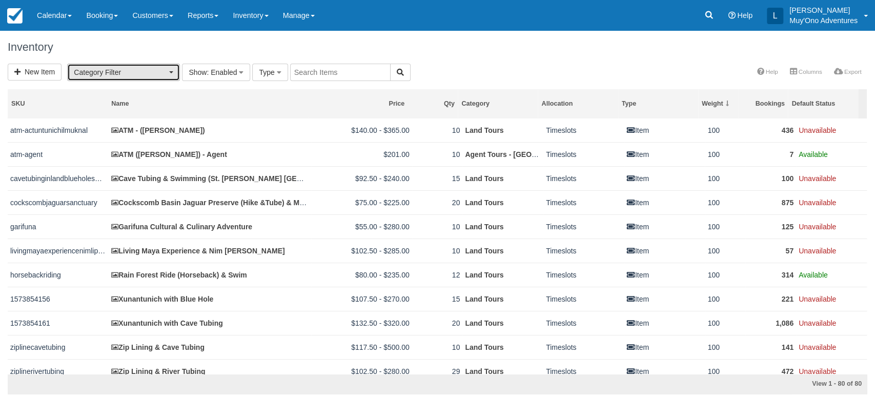
click at [165, 72] on span "Category Filter" at bounding box center [120, 72] width 93 height 10
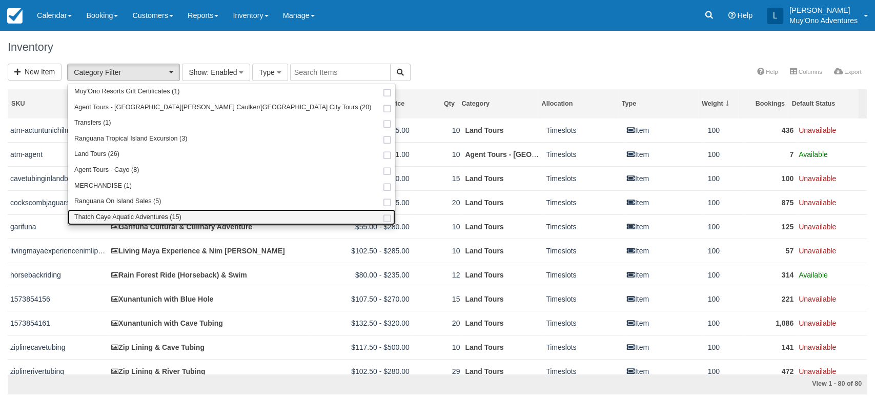
click at [123, 214] on span "Thatch Caye Aquatic Adventures (15)" at bounding box center [127, 217] width 107 height 9
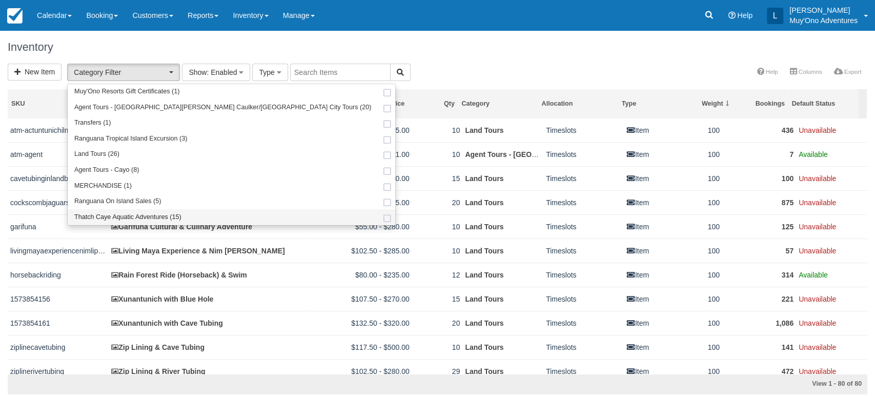
select select "64"
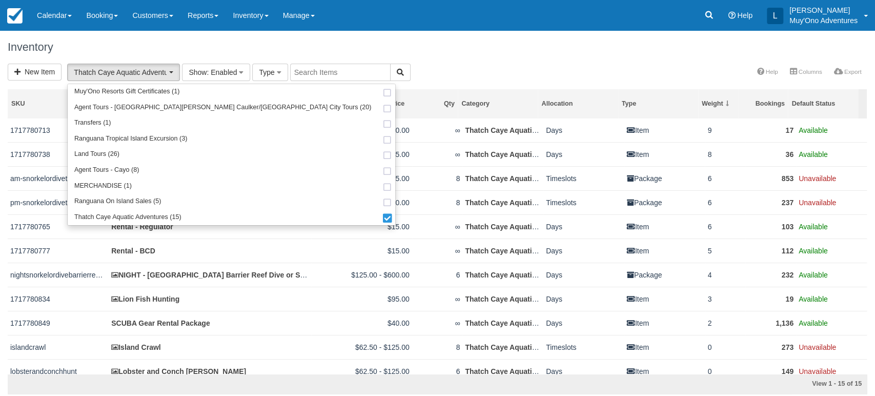
click at [442, 34] on div "Inventory" at bounding box center [437, 47] width 875 height 33
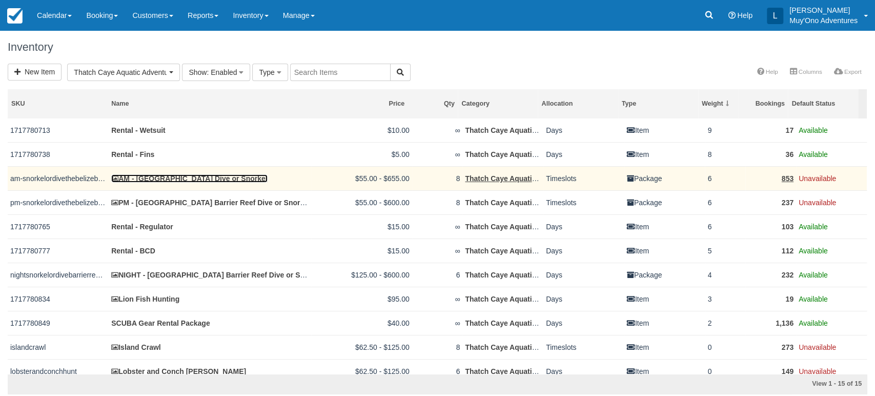
click at [145, 181] on link "AM - [GEOGRAPHIC_DATA] Dive or Snorkel" at bounding box center [189, 178] width 156 height 8
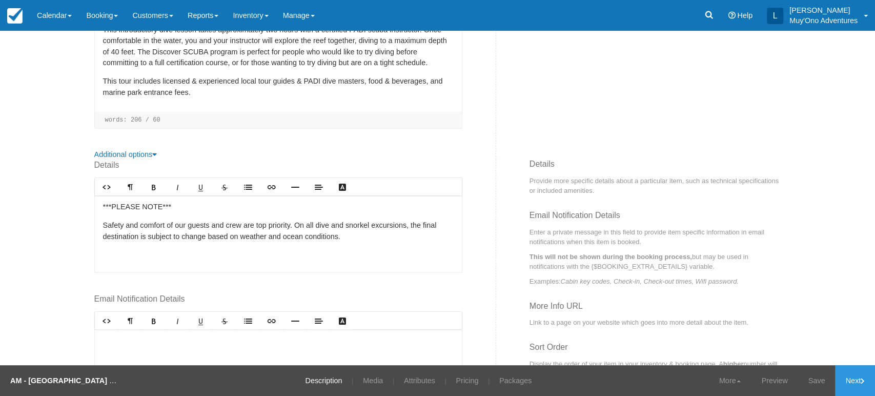
scroll to position [301, 0]
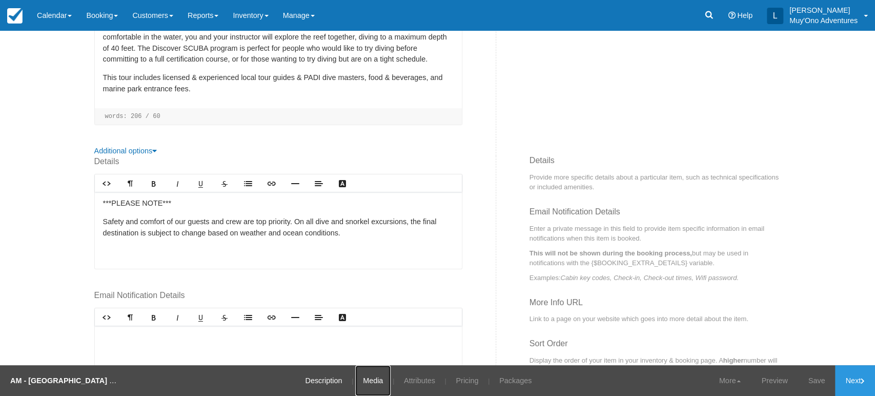
click at [369, 382] on link "Media" at bounding box center [372, 380] width 35 height 31
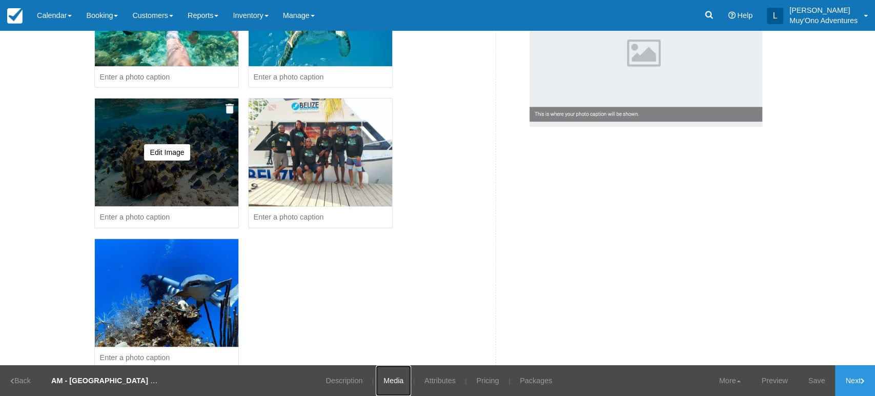
scroll to position [166, 0]
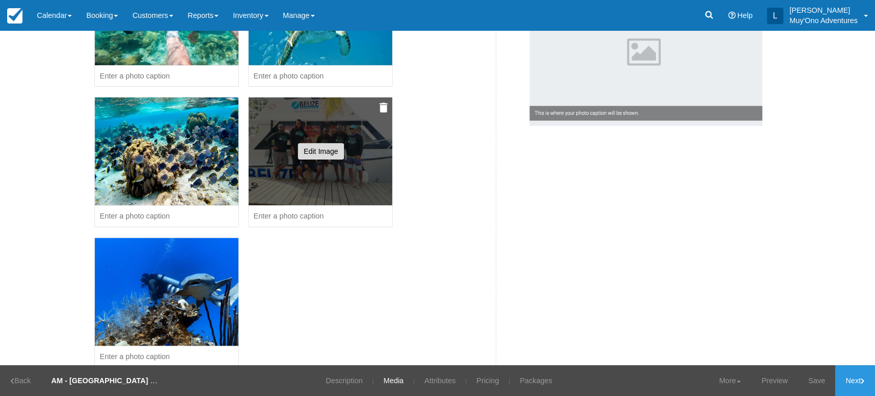
click at [319, 152] on button "Edit Image" at bounding box center [321, 151] width 47 height 16
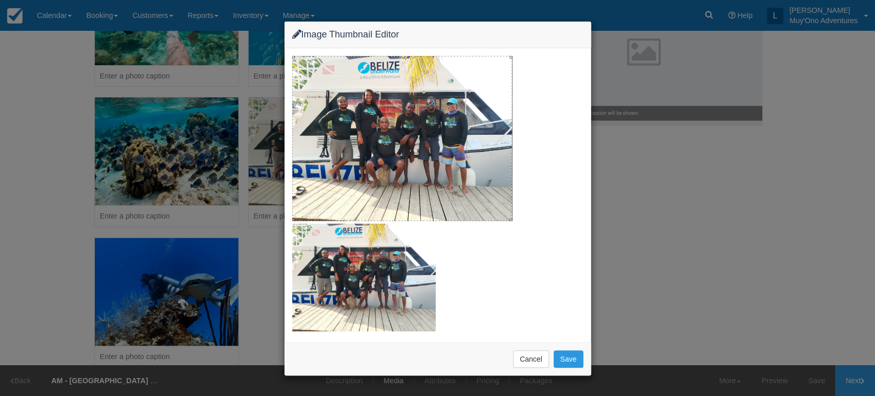
click at [668, 287] on div "Image Thumbnail Editor Cancel Save" at bounding box center [437, 198] width 875 height 396
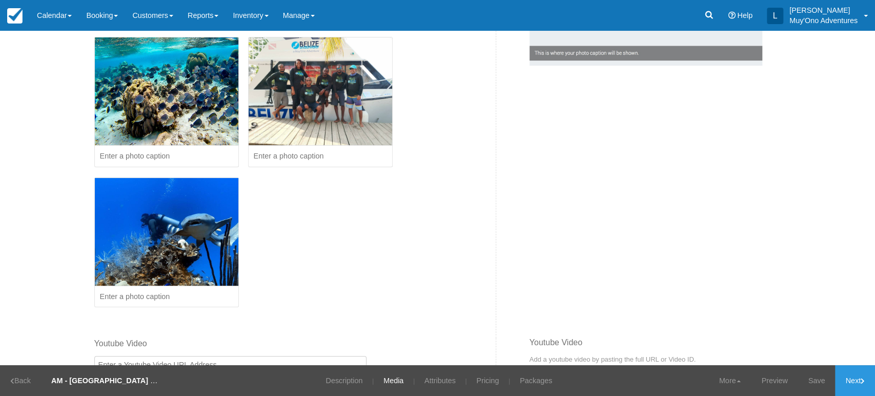
scroll to position [0, 0]
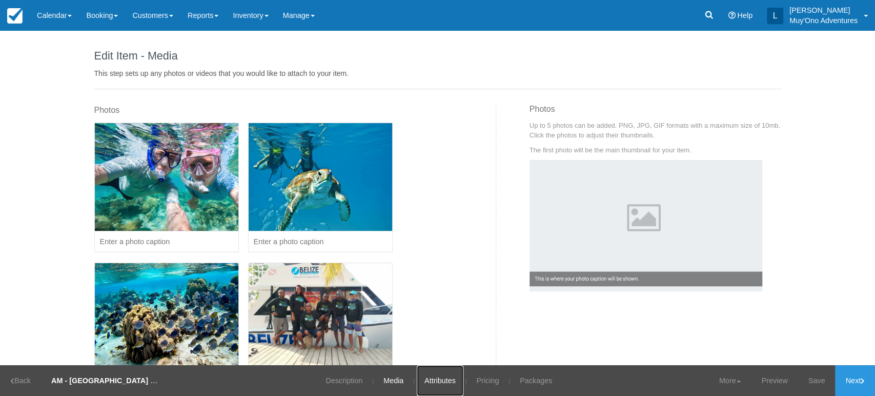
click at [442, 380] on link "Attributes" at bounding box center [440, 380] width 47 height 31
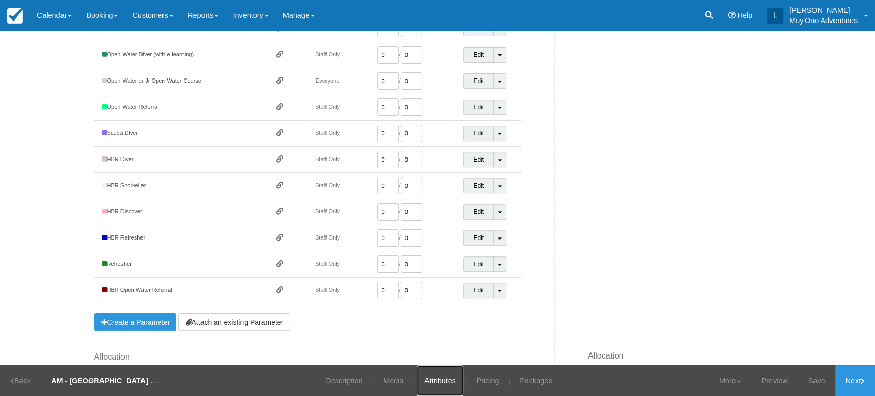
scroll to position [294, 0]
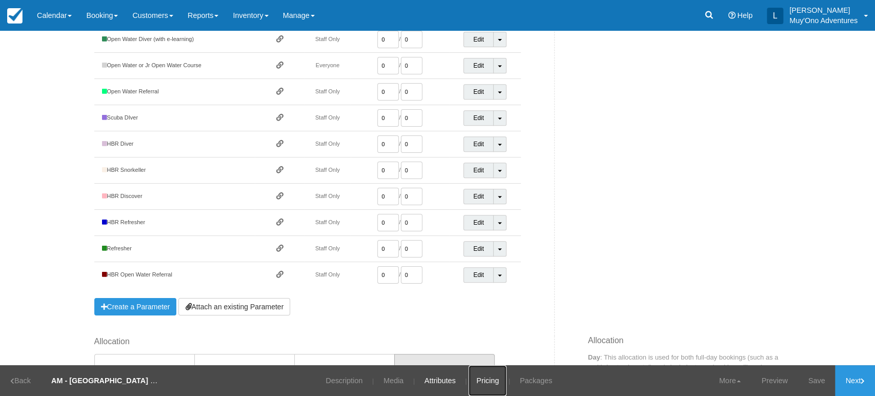
click at [481, 375] on link "Pricing" at bounding box center [487, 380] width 38 height 31
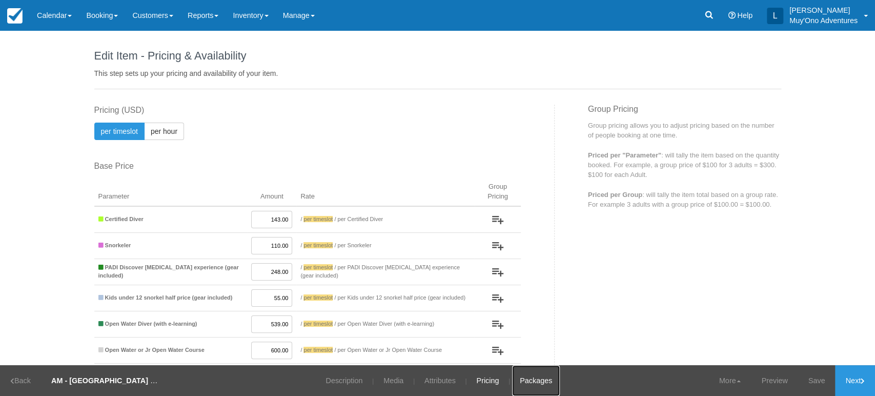
click at [541, 375] on link "Packages" at bounding box center [536, 380] width 48 height 31
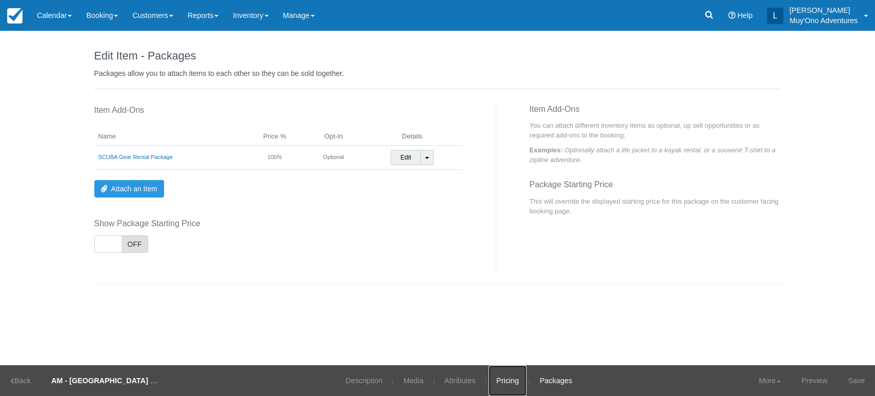
click at [501, 379] on link "Pricing" at bounding box center [507, 380] width 38 height 31
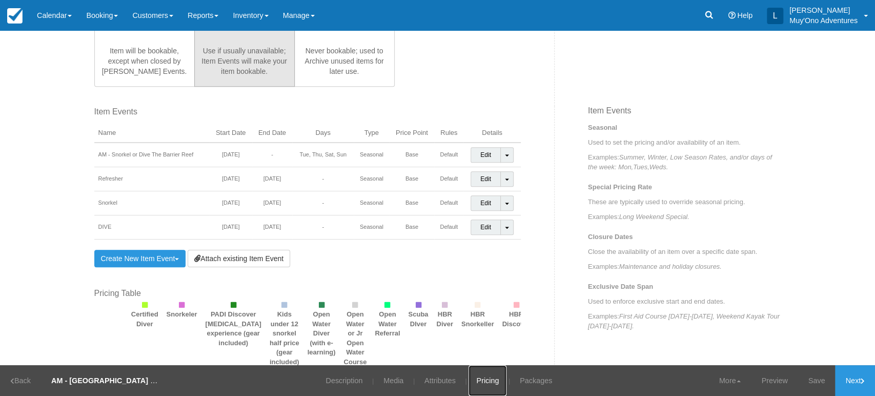
scroll to position [651, 0]
click at [176, 253] on link "Create New Item Event Toggle Dropdown" at bounding box center [140, 257] width 92 height 17
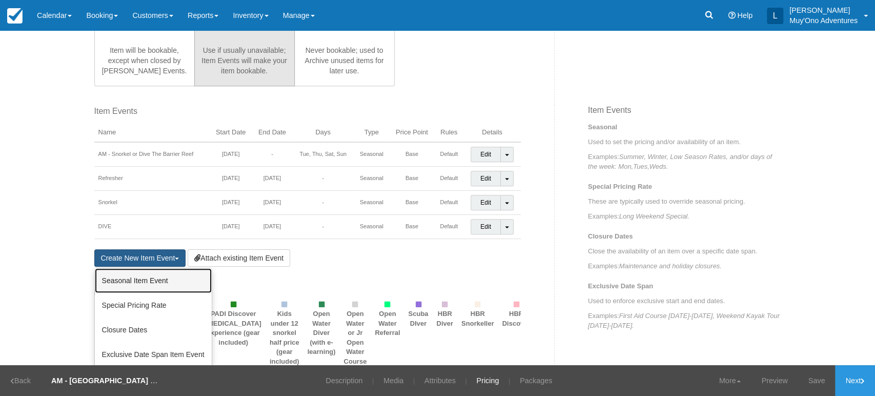
click at [154, 276] on link "Seasonal Item Event" at bounding box center [153, 280] width 117 height 25
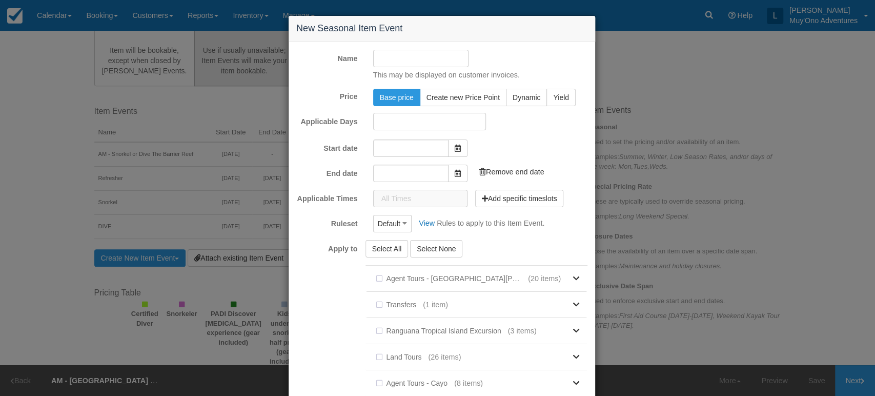
type input "[DATE]"
type input "11/11/25"
click at [431, 60] on input "Name" at bounding box center [421, 58] width 96 height 17
click at [385, 59] on input "PM SNORKEL" at bounding box center [421, 58] width 96 height 17
type input "am SNORKEL"
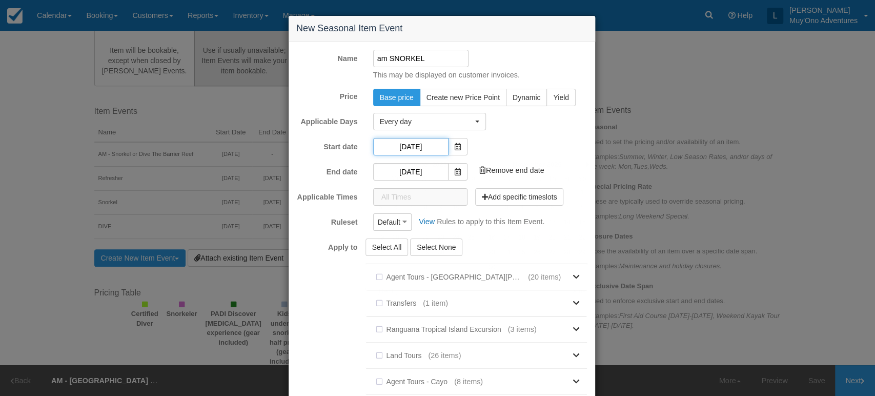
click at [410, 149] on input "[DATE]" at bounding box center [410, 146] width 75 height 17
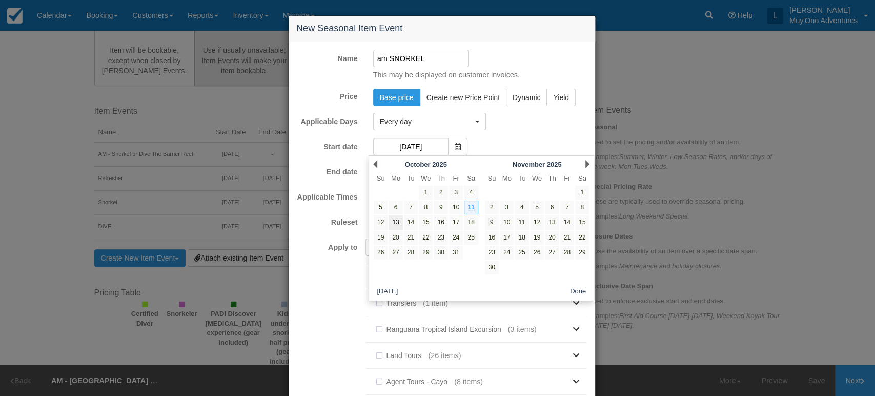
click at [399, 220] on link "13" at bounding box center [396, 222] width 14 height 14
type input "10/13/25"
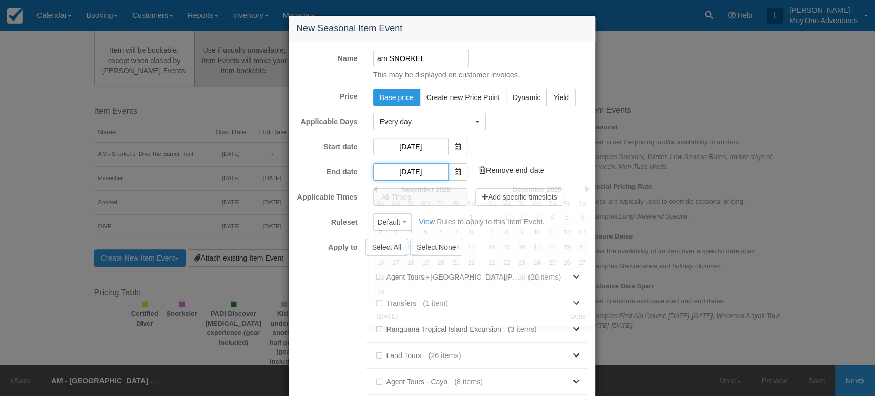
click at [417, 173] on input "11/11/25" at bounding box center [410, 171] width 75 height 17
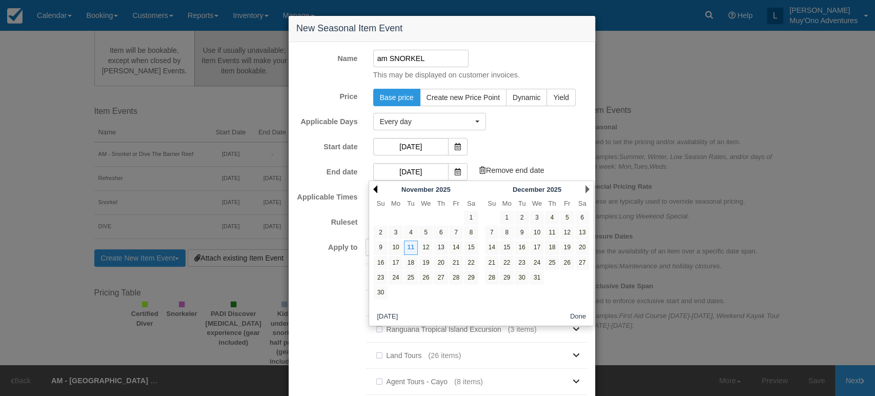
click at [376, 191] on link "Prev" at bounding box center [375, 189] width 4 height 8
click at [394, 249] on link "13" at bounding box center [396, 247] width 14 height 14
type input "10/13/25"
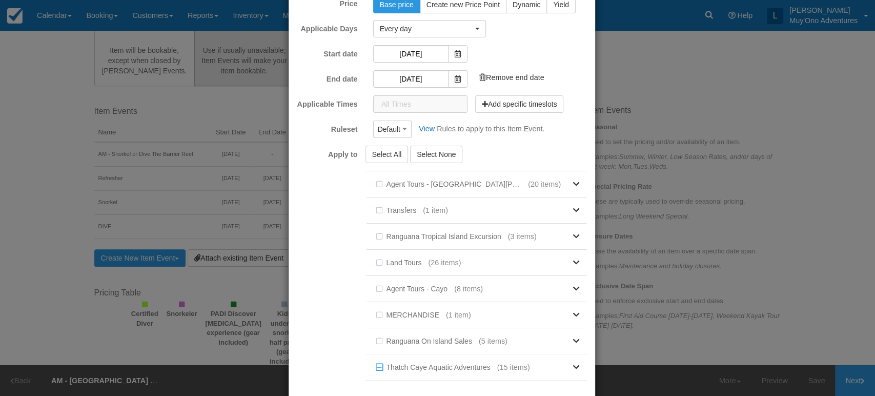
scroll to position [143, 0]
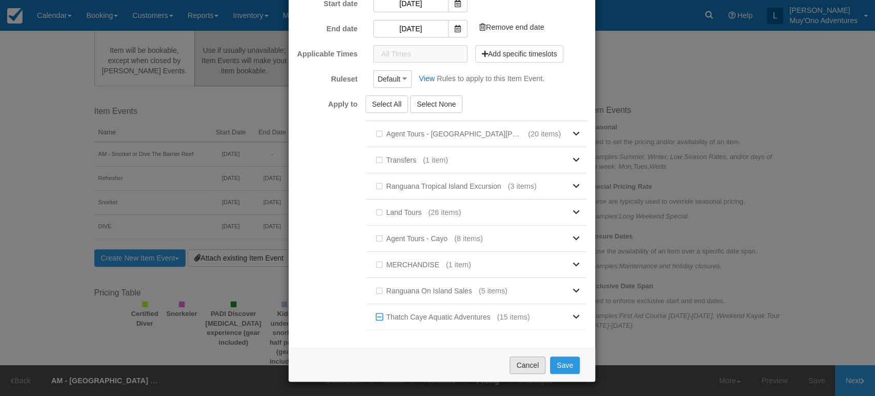
click at [523, 364] on button "Cancel" at bounding box center [527, 364] width 36 height 17
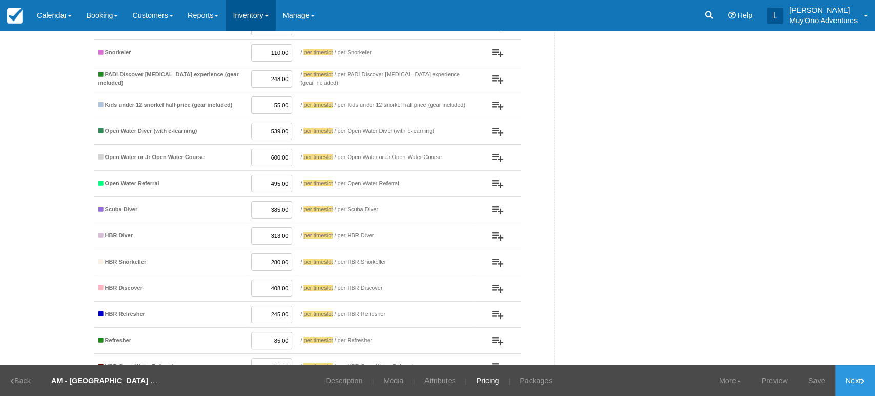
scroll to position [186, 0]
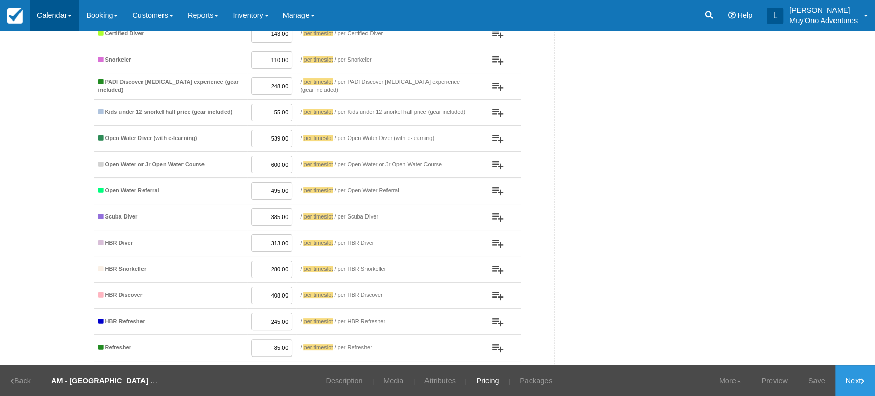
click at [74, 16] on link "Calendar" at bounding box center [54, 15] width 49 height 31
click at [69, 15] on link "Calendar" at bounding box center [54, 15] width 49 height 31
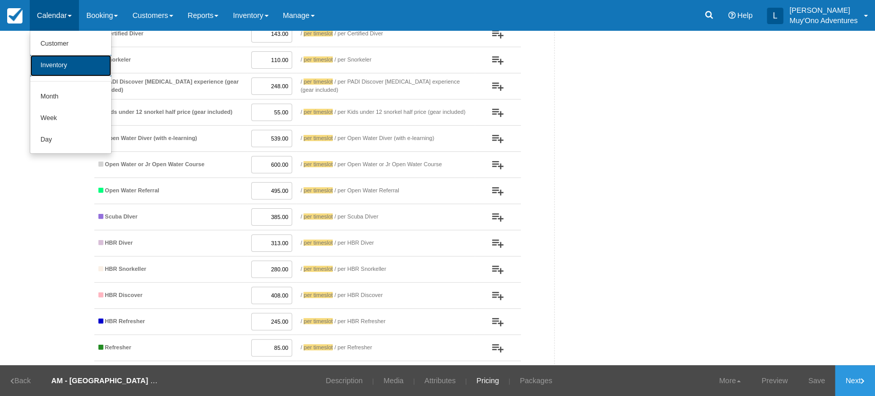
click at [78, 60] on link "Inventory" at bounding box center [70, 66] width 81 height 22
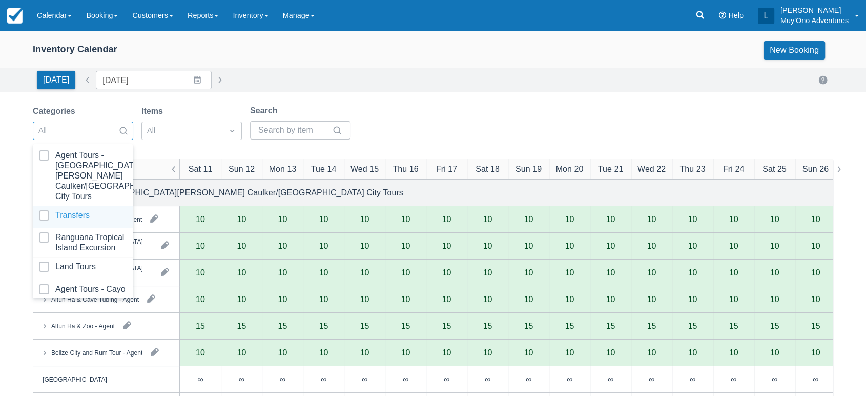
scroll to position [102, 0]
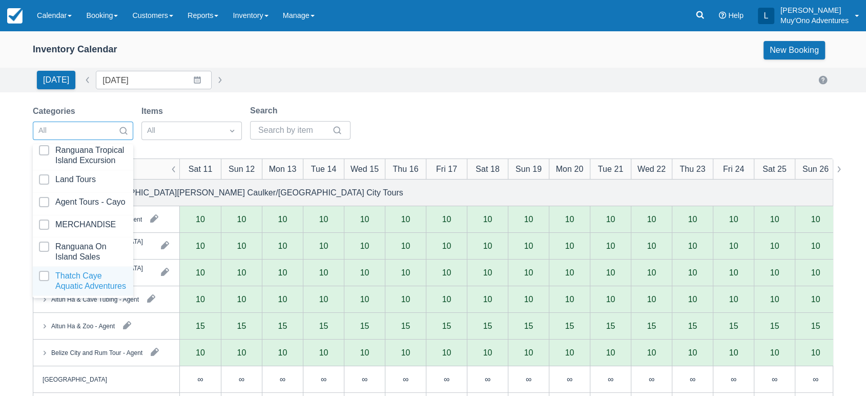
click at [71, 271] on div at bounding box center [83, 281] width 88 height 21
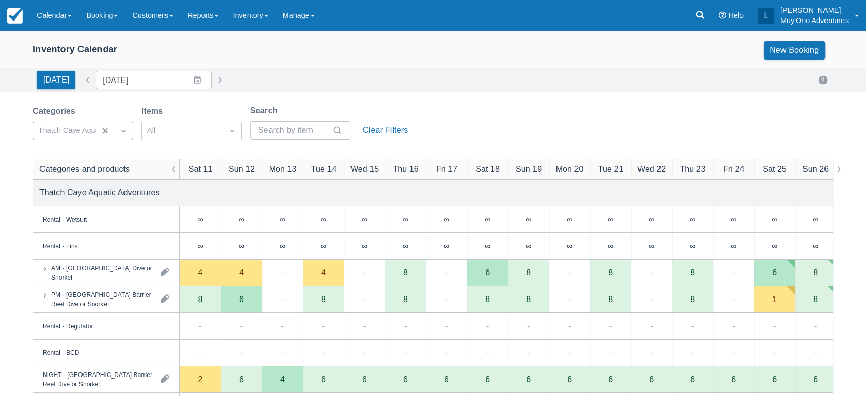
click at [585, 101] on div "Inventory Calendar New Booking [DATE] Date [DATE] Navigate forward to interact …" at bounding box center [433, 329] width 866 height 596
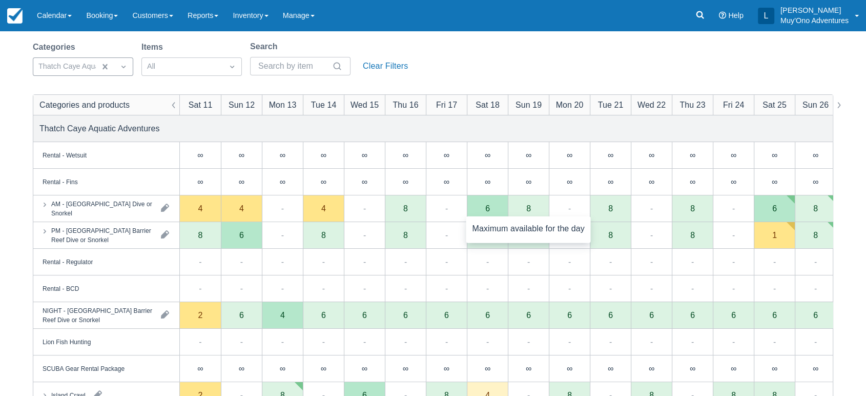
scroll to position [66, 0]
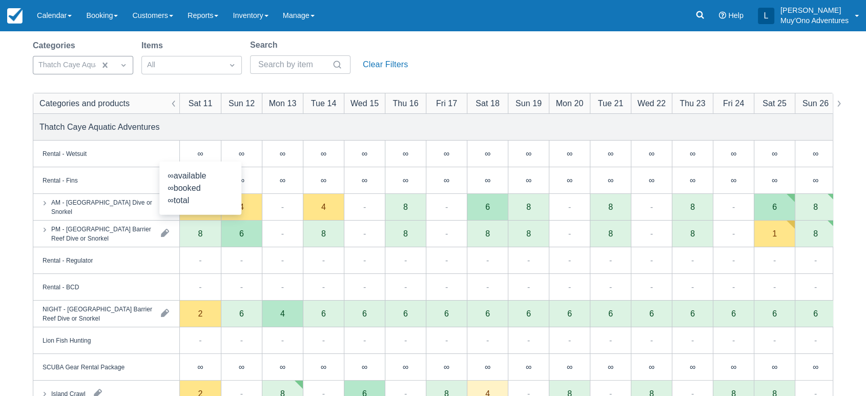
click at [470, 57] on div "Categories Thatch Caye Aquatic Adventures Items All Search Clear Filters" at bounding box center [433, 60] width 801 height 42
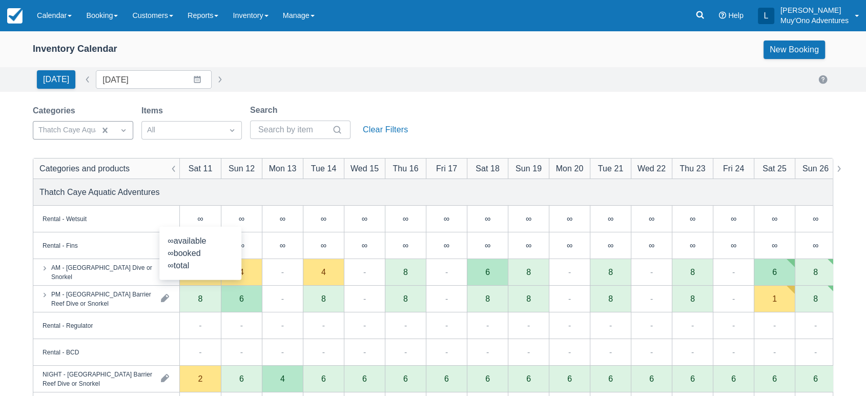
scroll to position [0, 0]
click at [566, 77] on div "[DATE] Date [DATE] Navigate forward to interact with the calendar and select a …" at bounding box center [433, 80] width 801 height 18
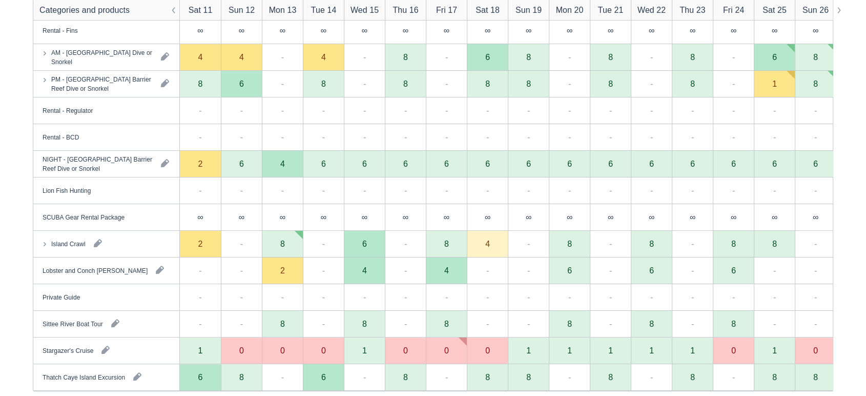
scroll to position [217, 0]
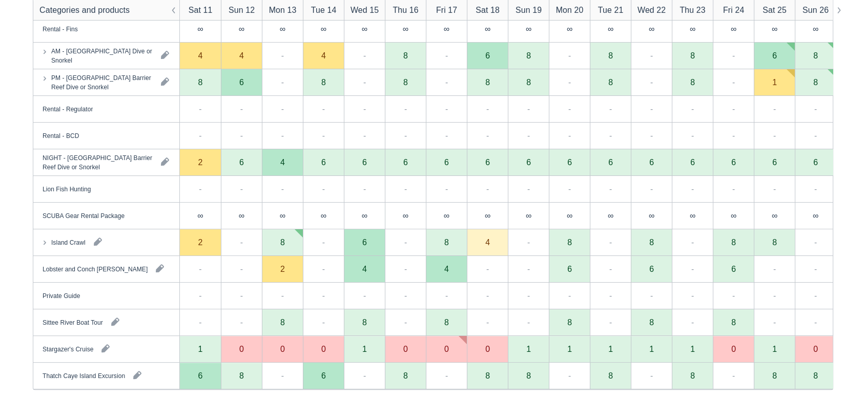
click at [123, 246] on div "Island Crawl" at bounding box center [106, 242] width 146 height 26
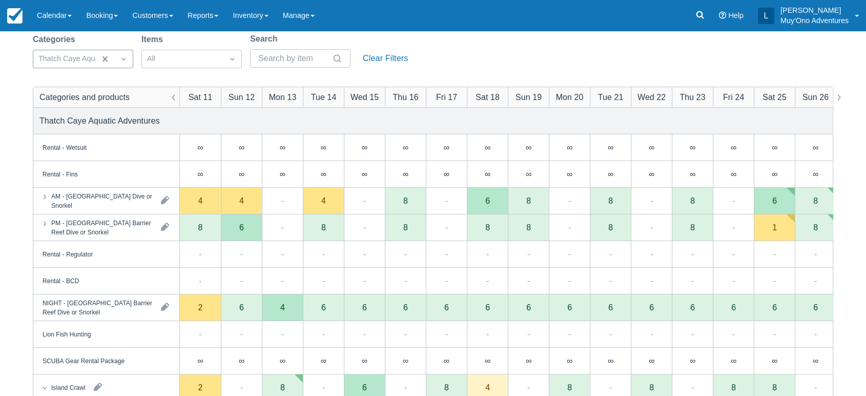
scroll to position [0, 0]
